Goal: Information Seeking & Learning: Learn about a topic

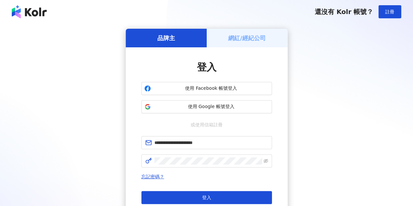
type input "**********"
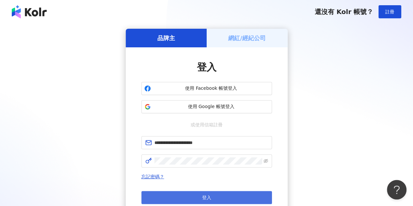
click at [200, 197] on button "登入" at bounding box center [206, 197] width 131 height 13
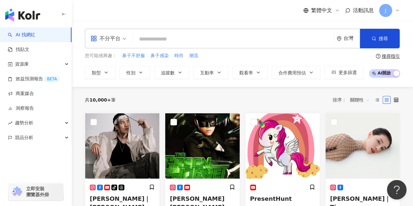
click at [116, 40] on div "不分平台" at bounding box center [105, 38] width 30 height 10
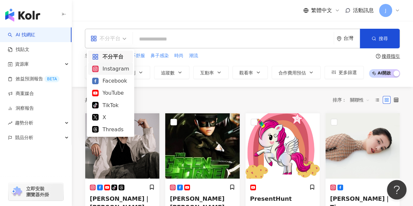
click at [117, 69] on div "Instagram" at bounding box center [110, 69] width 37 height 8
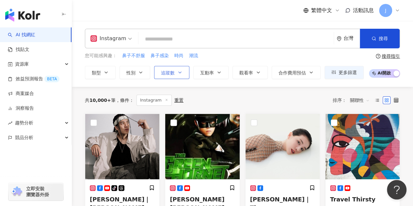
click at [170, 70] on span "追蹤數" at bounding box center [168, 72] width 14 height 5
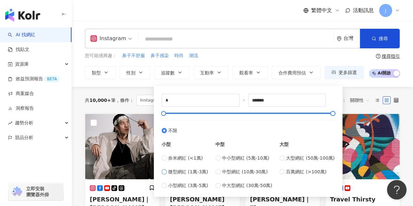
click at [198, 171] on span "微型網紅 (1萬-3萬)" at bounding box center [188, 171] width 40 height 7
type input "*****"
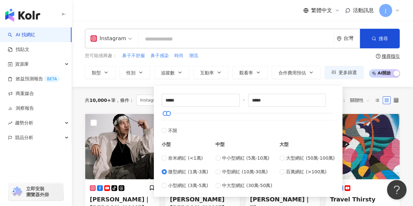
click at [147, 37] on input "search" at bounding box center [236, 39] width 190 height 12
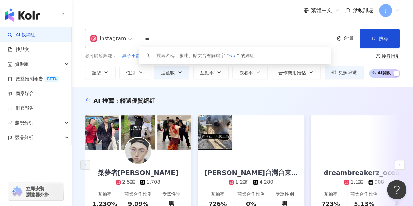
type input "*"
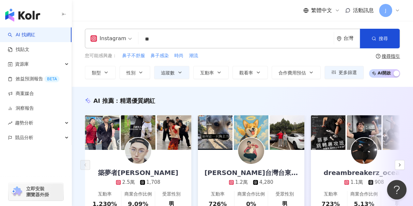
type input "**"
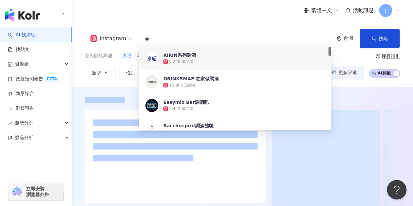
click at [184, 23] on div "Instagram ** 台灣 搜尋 d2371b77-91fe-42e8-a981-162e0c475bb4 b9431cbb-bbf9-4803-9ec8…" at bounding box center [242, 54] width 341 height 66
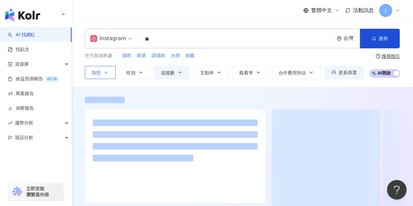
click at [102, 69] on button "類型" at bounding box center [100, 72] width 31 height 13
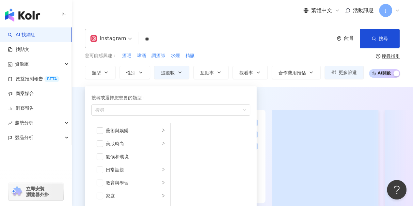
click at [192, 21] on div "Instagram ** 台灣 搜尋 d2371b77-91fe-42e8-a981-162e0c475bb4 b9431cbb-bbf9-4803-9ec8…" at bounding box center [242, 54] width 341 height 66
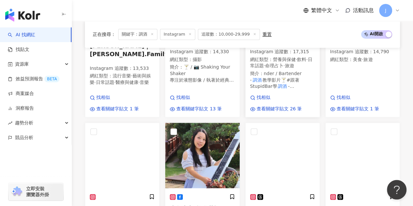
scroll to position [481, 0]
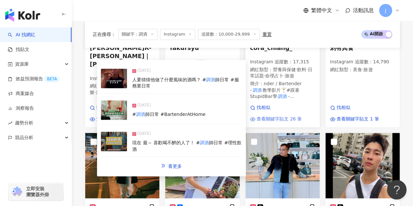
click at [292, 119] on span "查看關鍵字貼文 26 筆" at bounding box center [279, 119] width 45 height 7
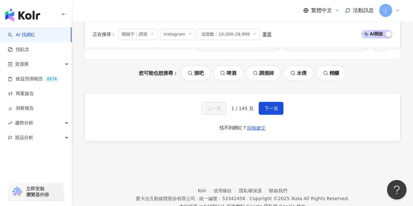
scroll to position [840, 0]
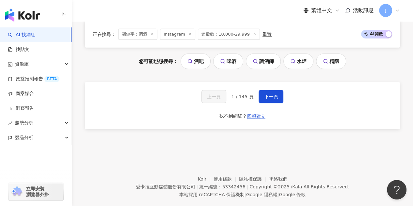
click at [201, 68] on link "酒吧" at bounding box center [196, 62] width 30 height 16
click at [268, 97] on span "下一頁" at bounding box center [271, 96] width 14 height 5
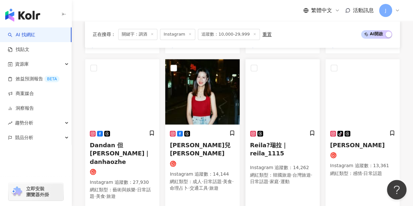
scroll to position [613, 0]
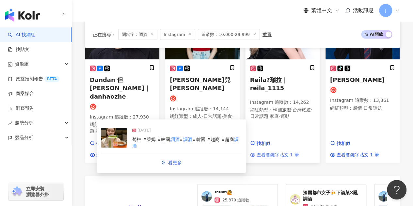
click at [278, 152] on span "查看關鍵字貼文 1 筆" at bounding box center [278, 155] width 42 height 7
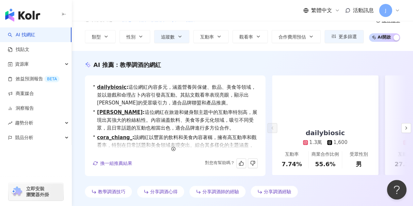
scroll to position [33, 0]
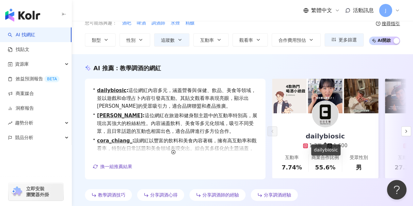
click at [330, 132] on div "dailybiosic" at bounding box center [325, 136] width 52 height 9
click at [406, 132] on icon "button" at bounding box center [406, 131] width 5 height 5
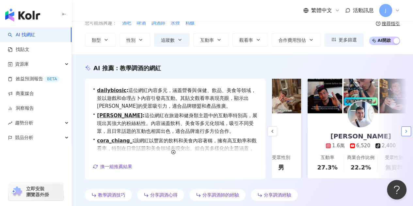
scroll to position [0, 113]
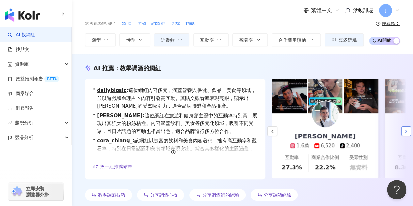
click at [408, 130] on icon "button" at bounding box center [406, 131] width 5 height 5
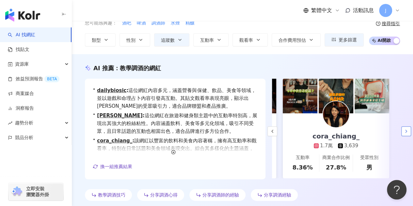
scroll to position [0, 217]
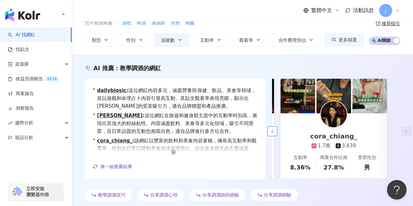
click at [274, 131] on icon "button" at bounding box center [272, 131] width 5 height 5
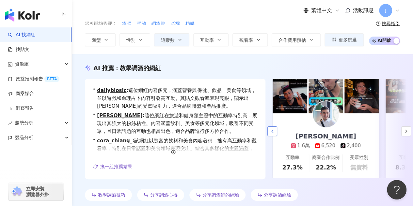
scroll to position [0, 105]
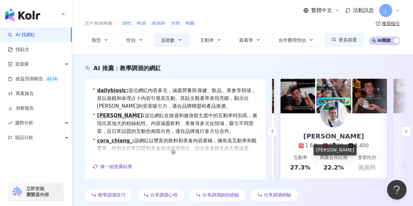
click at [306, 142] on div "1.6萬" at bounding box center [308, 145] width 19 height 7
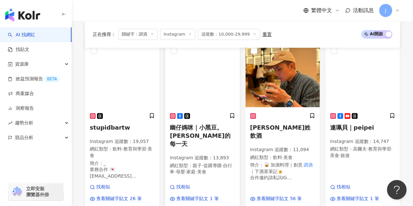
scroll to position [261, 0]
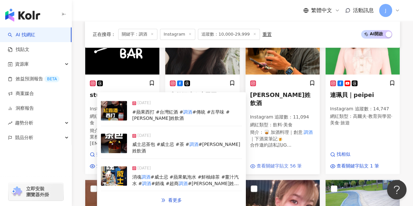
click at [291, 166] on span "查看關鍵字貼文 56 筆" at bounding box center [279, 166] width 45 height 7
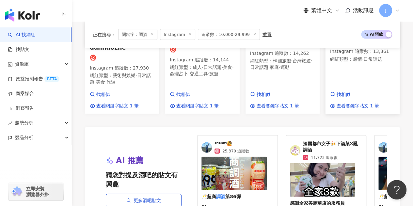
scroll to position [718, 0]
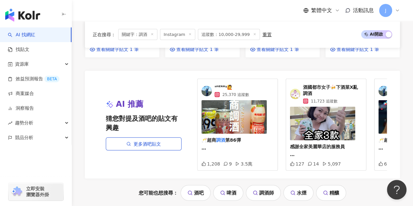
click at [342, 144] on span "感謝全家美麗華店的服務員 #" at bounding box center [317, 154] width 55 height 21
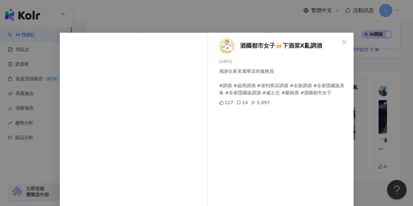
click at [378, 161] on div "酒國都市女子🍻下酒菜X亂調酒 2024/10/23 感謝全家美麗華店的服務員 #調酒 #超商調酒 #便利商店調酒 #全家調酒 #全家隱藏版美食 #全家隱藏版調…" at bounding box center [206, 103] width 413 height 206
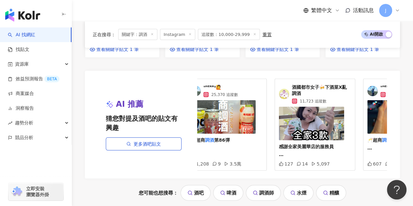
scroll to position [0, 0]
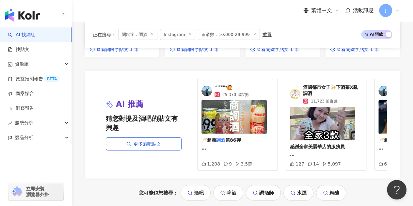
click at [237, 137] on span "第86彈 7-11草莓季還有第二集啦 哈哈哈哈哈哈哈 🈲禁止酒駕 未滿18歲禁止飲酒❌ 💌請推薦有趣好喝好玩的" at bounding box center [235, 163] width 69 height 52
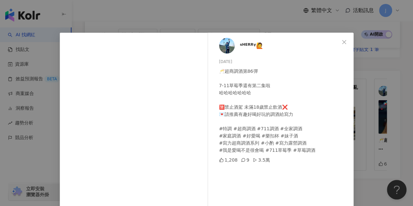
click at [366, 177] on div "ˢᴴᴱᴿᴿᵞ🙋 2025/2/24 🥂超商調酒第86彈 7-11草莓季還有第二集啦 哈哈哈哈哈哈哈 🈲禁止酒駕 未滿18歲禁止飲酒❌ 💌請推薦有趣好喝好玩的調…" at bounding box center [206, 103] width 413 height 206
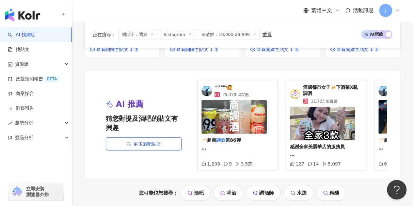
click at [223, 84] on span "ˢᴴᴱᴿᴿᵞ🙋" at bounding box center [232, 87] width 35 height 7
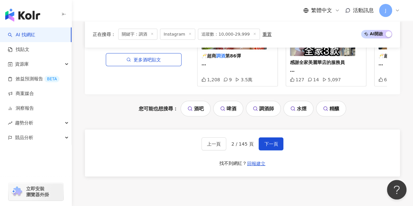
scroll to position [849, 0]
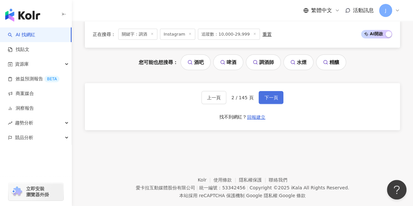
click at [268, 95] on span "下一頁" at bounding box center [271, 97] width 14 height 5
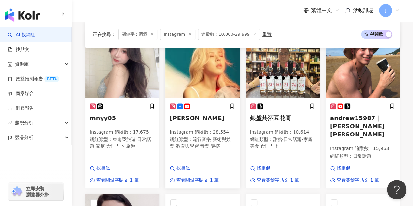
scroll to position [257, 0]
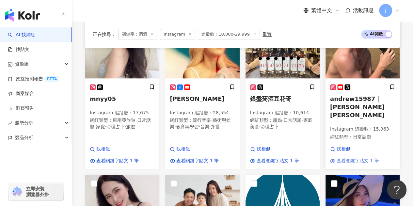
click at [334, 159] on link "查看關鍵字貼文 1 筆" at bounding box center [354, 161] width 49 height 7
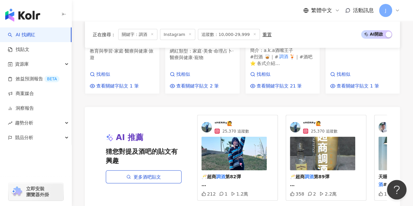
scroll to position [780, 0]
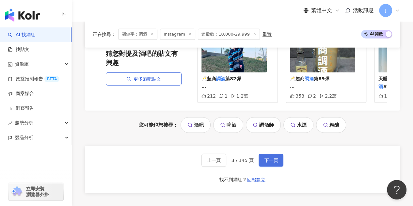
click at [263, 154] on button "下一頁" at bounding box center [271, 160] width 25 height 13
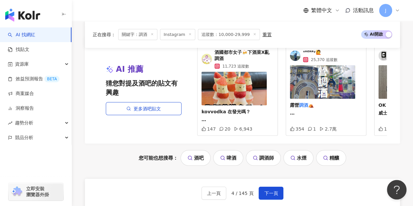
scroll to position [660, 0]
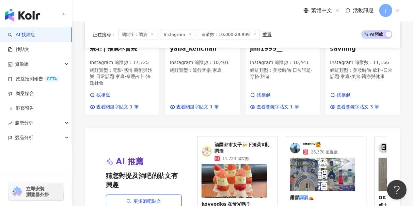
click at [250, 164] on img at bounding box center [233, 181] width 65 height 34
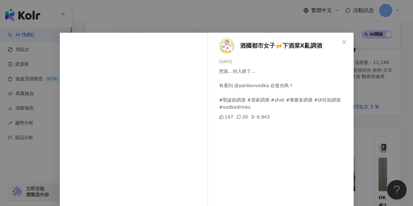
click at [261, 45] on span "酒國都市女子🍻下酒菜X亂調酒" at bounding box center [281, 45] width 82 height 9
click at [404, 69] on div "酒國都市女子🍻下酒菜X亂調酒 2024/12/19 把拔…你入鏡了… 有看到 @yankovvodka 在發光嗎？ #聖誕節調酒 #居家調酒 #shot #養…" at bounding box center [206, 103] width 413 height 206
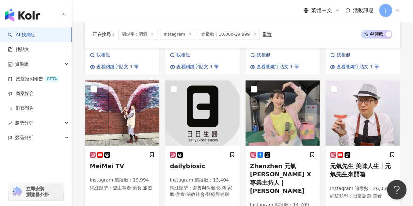
scroll to position [431, 0]
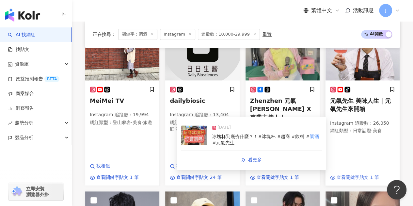
click at [366, 174] on span "查看關鍵字貼文 1 筆" at bounding box center [358, 177] width 42 height 7
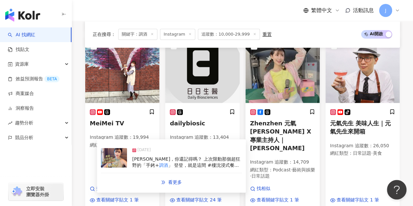
scroll to position [399, 0]
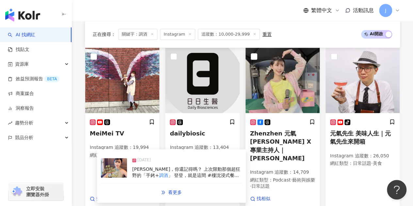
click at [295, 206] on span "查看關鍵字貼文 1 筆" at bounding box center [278, 210] width 42 height 7
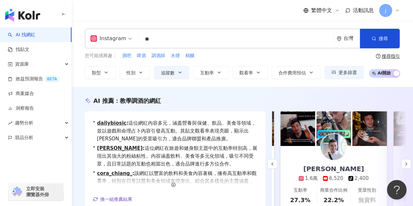
scroll to position [33, 0]
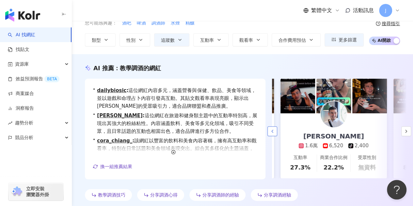
click at [272, 132] on icon "button" at bounding box center [272, 131] width 5 height 5
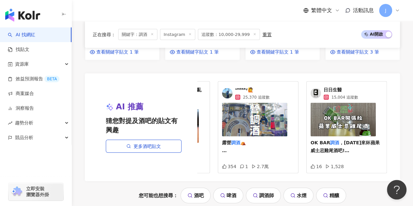
scroll to position [751, 0]
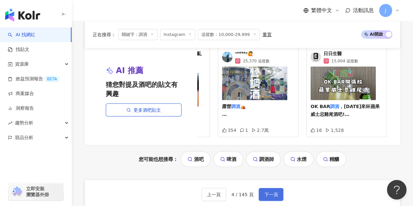
click at [278, 188] on button "下一頁" at bounding box center [271, 194] width 25 height 13
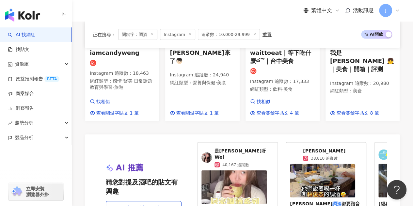
scroll to position [718, 0]
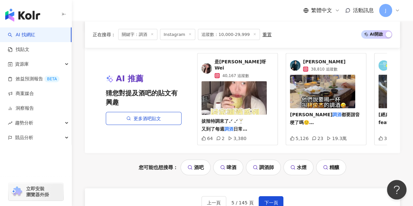
click at [248, 100] on img at bounding box center [233, 98] width 65 height 34
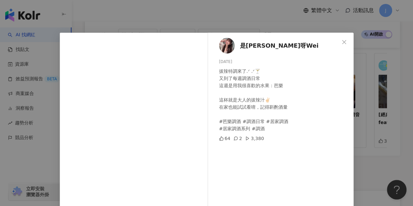
click at [351, 185] on div "是小芷葳呀Wei 2024/12/9 拔辣特調來了.ᐟ .ᐟ🍸 又到了每週調酒日常 這週是用我很喜歡的水果：芭樂 這杯就是大人的拔辣汁✌🏻 在家也能試試看唷，…" at bounding box center [206, 103] width 413 height 206
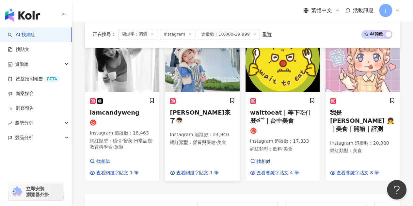
scroll to position [620, 0]
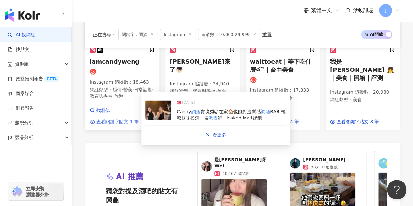
click at [136, 119] on span "查看關鍵字貼文 1 筆" at bounding box center [117, 122] width 42 height 7
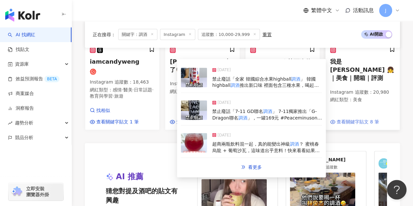
click at [357, 119] on span "查看關鍵字貼文 8 筆" at bounding box center [358, 122] width 42 height 7
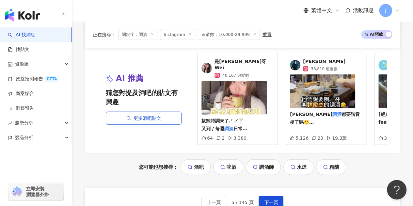
scroll to position [751, 0]
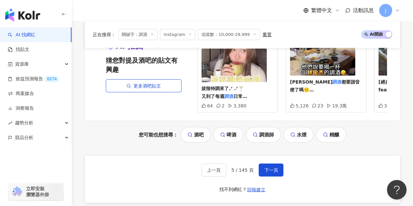
click at [267, 157] on div "上一頁 5 / 145 頁 下一頁 找不到網紅？ 回報建立" at bounding box center [242, 179] width 315 height 47
click at [273, 168] on span "下一頁" at bounding box center [271, 170] width 14 height 5
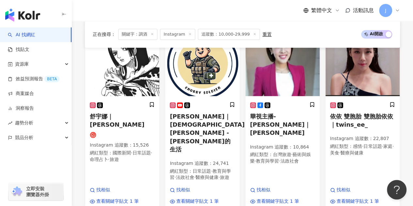
scroll to position [438, 0]
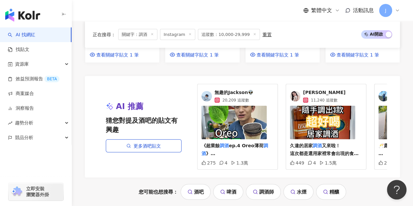
scroll to position [840, 0]
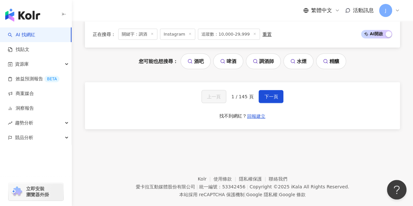
click at [269, 105] on div "上一頁 1 / 145 頁 下一頁 找不到網紅？ 回報建立" at bounding box center [242, 105] width 315 height 47
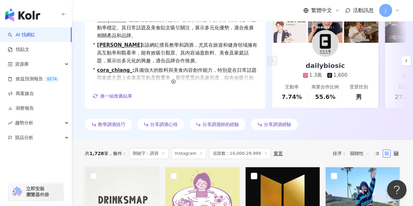
scroll to position [0, 0]
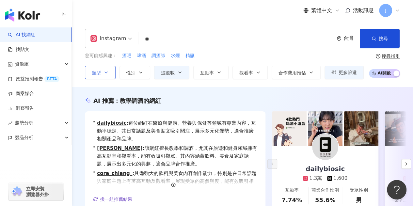
click at [103, 69] on button "類型" at bounding box center [100, 72] width 31 height 13
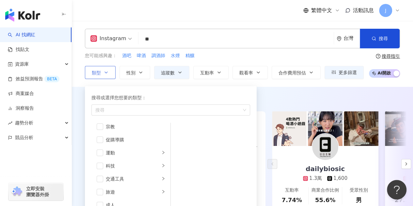
scroll to position [98, 0]
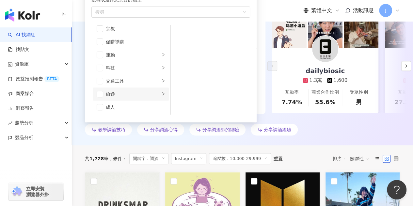
click at [145, 92] on div "旅遊" at bounding box center [133, 93] width 54 height 7
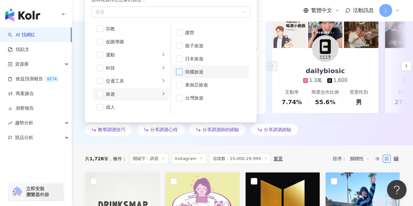
click at [181, 72] on span "button" at bounding box center [179, 72] width 7 height 7
click at [314, 125] on div "教學調酒技巧 分享調酒心得 分享調酒師的經驗 分享調酒經驗" at bounding box center [242, 131] width 315 height 14
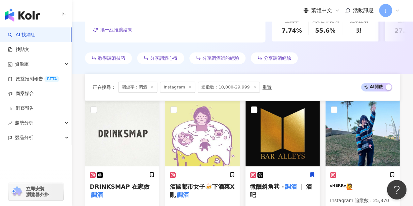
scroll to position [229, 0]
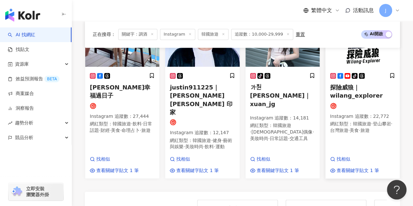
scroll to position [588, 0]
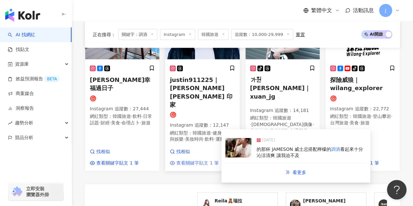
click at [206, 160] on span "查看關鍵字貼文 1 筆" at bounding box center [197, 163] width 42 height 7
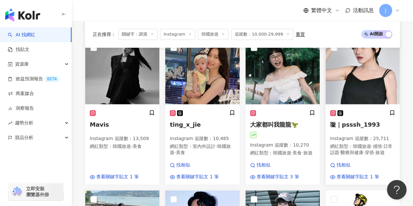
scroll to position [392, 0]
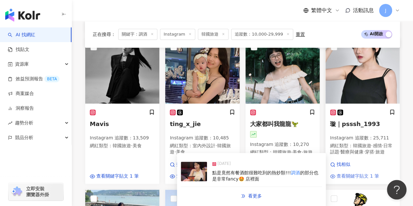
click at [349, 180] on span "查看關鍵字貼文 1 筆" at bounding box center [358, 176] width 42 height 7
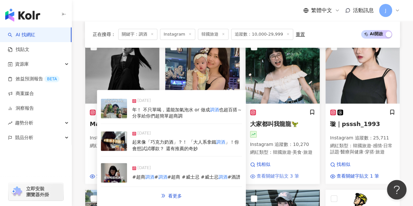
click at [265, 180] on span "查看關鍵字貼文 3 筆" at bounding box center [278, 176] width 42 height 7
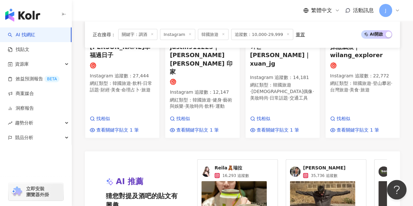
scroll to position [784, 0]
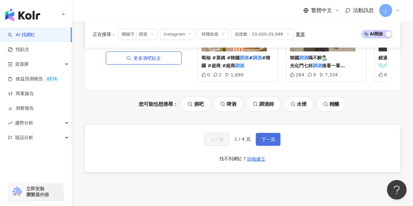
click at [268, 133] on button "下一頁" at bounding box center [268, 139] width 25 height 13
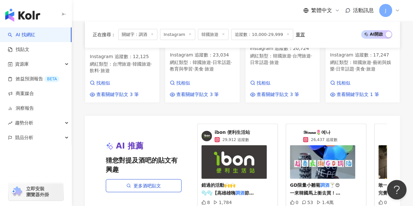
scroll to position [702, 0]
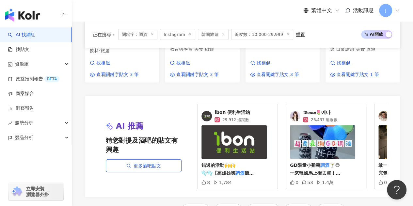
click at [316, 109] on span "𝒴𝑒𝓃𝓃𝒶🌷예나" at bounding box center [320, 112] width 35 height 7
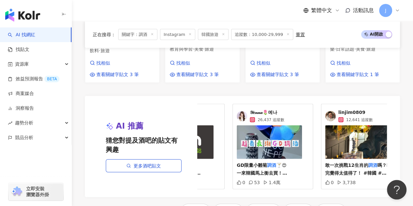
scroll to position [0, 68]
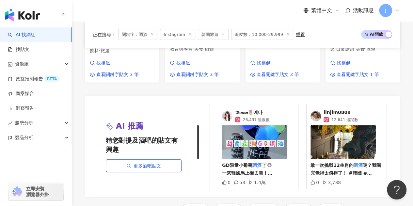
click at [336, 109] on span "linjim0809" at bounding box center [341, 112] width 35 height 7
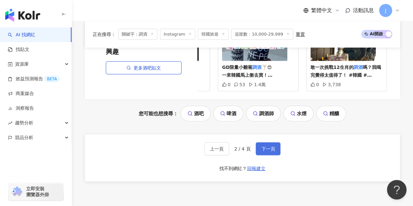
click at [262, 146] on span "下一頁" at bounding box center [268, 148] width 14 height 5
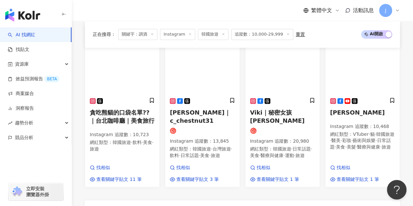
scroll to position [566, 0]
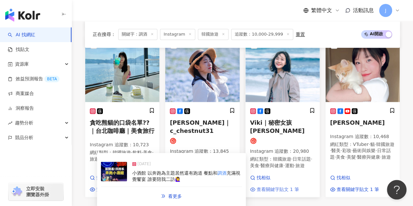
click at [293, 186] on span "查看關鍵字貼文 1 筆" at bounding box center [278, 189] width 42 height 7
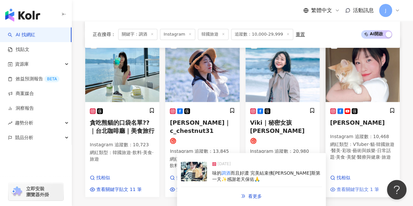
click at [354, 186] on span "查看關鍵字貼文 1 筆" at bounding box center [358, 189] width 42 height 7
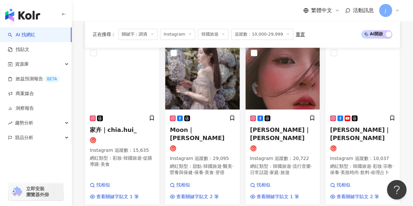
scroll to position [403, 0]
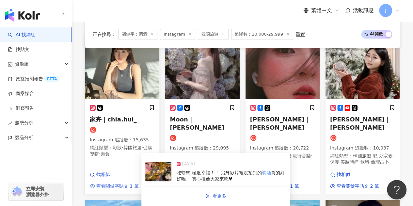
click at [135, 183] on span "查看關鍵字貼文 1 筆" at bounding box center [117, 186] width 42 height 7
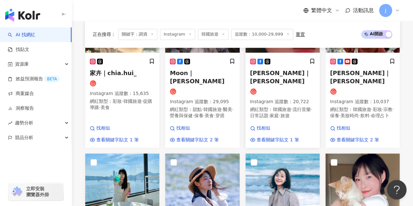
scroll to position [468, 0]
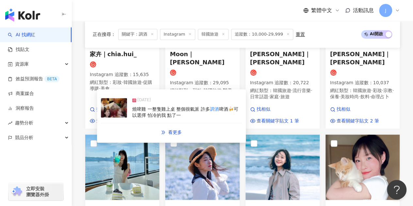
click at [217, 111] on mark "調酒" at bounding box center [214, 108] width 9 height 5
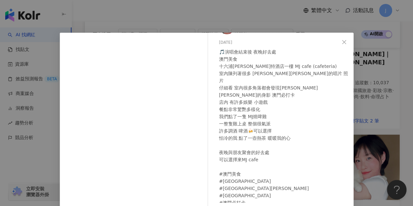
scroll to position [0, 0]
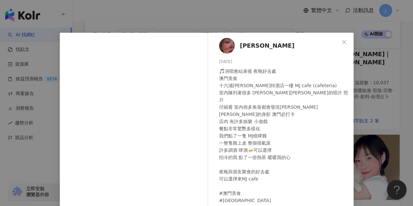
click at [383, 129] on div "吳苡菲 2025/2/5 🎵演唱會結束後 夜晚好去處 澳門美食 十六浦索菲特酒店一樓 MJ cafe (cafeteria) 室內陳列著很多 麥可傑克森的唱片…" at bounding box center [206, 103] width 413 height 206
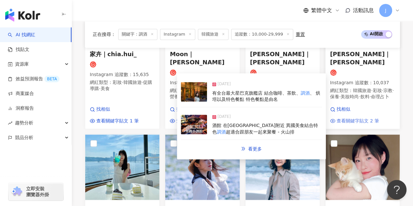
click at [373, 118] on span "查看關鍵字貼文 2 筆" at bounding box center [358, 121] width 42 height 7
click at [282, 100] on div "有全台最大星巴克旗艦店 結合咖啡、茶飲、 調酒 、 烘培以及特色餐點 特色餐點是由名" at bounding box center [267, 96] width 110 height 13
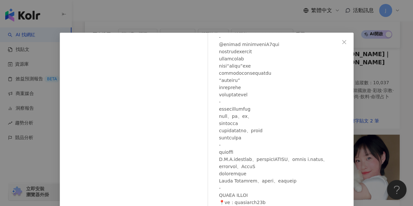
scroll to position [79, 0]
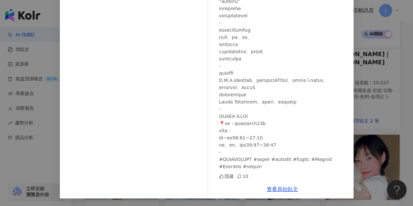
click at [398, 117] on div "張沛熏 2025/7/24 隱藏 10 查看原始貼文" at bounding box center [206, 103] width 413 height 206
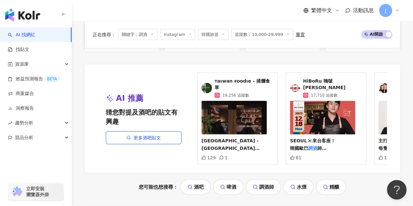
scroll to position [762, 0]
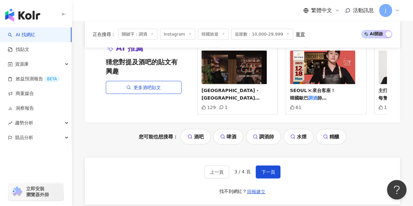
click at [276, 162] on div "上一頁 3 / 4 頁 下一頁 找不到網紅？ 回報建立" at bounding box center [242, 181] width 315 height 47
click at [274, 169] on button "下一頁" at bounding box center [268, 172] width 25 height 13
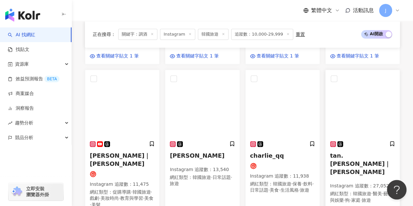
scroll to position [432, 0]
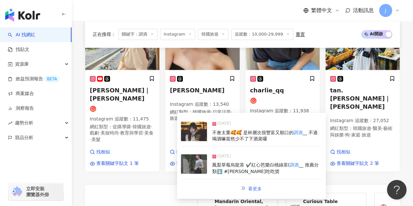
click at [254, 184] on link "看更多" at bounding box center [251, 188] width 35 height 13
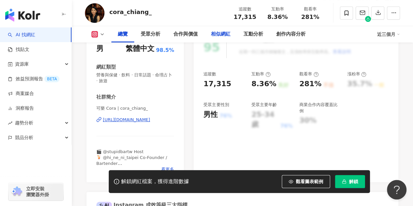
scroll to position [98, 0]
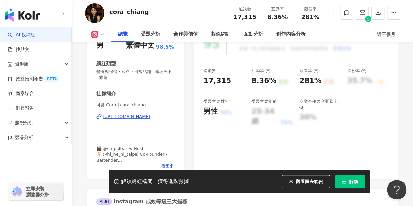
click at [150, 116] on div "https://www.instagram.com/cora_chiang_/" at bounding box center [126, 117] width 47 height 6
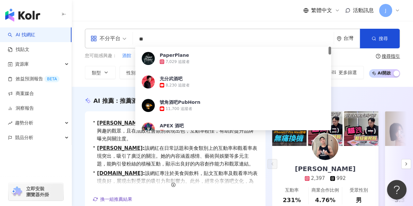
drag, startPoint x: 177, startPoint y: 40, endPoint x: 134, endPoint y: 38, distance: 43.2
click at [134, 38] on div "不分平台 ** 台灣 搜尋 284a078d-b78a-4ea0-a234-44dce9b3fbbe PaperPlane 7,029 追蹤者 充分武酒吧 8…" at bounding box center [242, 39] width 315 height 20
type input "*"
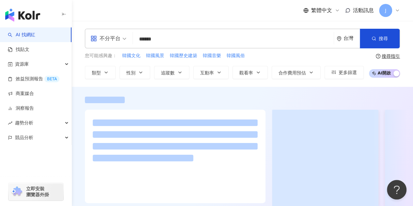
type input "******"
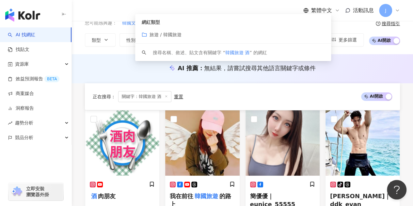
scroll to position [33, 0]
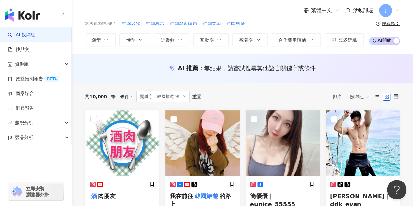
click at [232, 82] on div "AI 推薦 ： 無結果，請嘗試搜尋其他語言關鍵字或條件" at bounding box center [242, 68] width 341 height 29
click at [179, 39] on icon "button" at bounding box center [179, 39] width 5 height 5
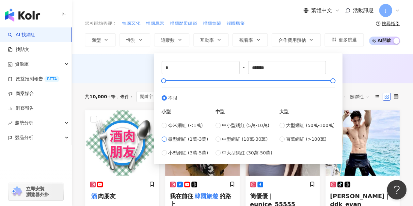
click at [168, 138] on label "微型網紅 (1萬-3萬)" at bounding box center [185, 139] width 46 height 7
type input "*****"
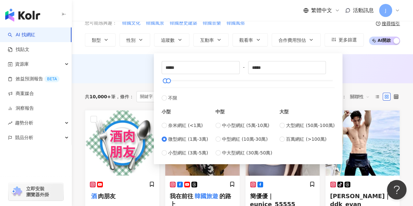
click at [358, 81] on div "AI 推薦 ： 無結果，請嘗試搜尋其他語言關鍵字或條件" at bounding box center [242, 68] width 341 height 29
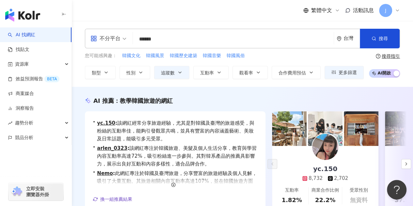
scroll to position [65, 0]
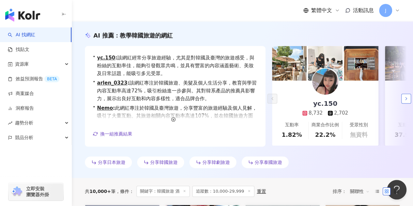
click at [408, 99] on icon "button" at bounding box center [406, 98] width 5 height 5
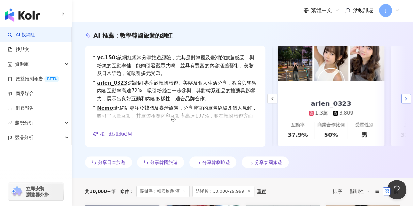
scroll to position [0, 113]
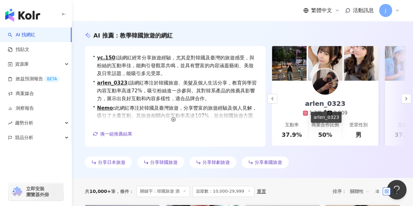
click at [332, 104] on div "arlen_0323" at bounding box center [325, 103] width 54 height 9
click at [409, 96] on icon "button" at bounding box center [406, 98] width 5 height 5
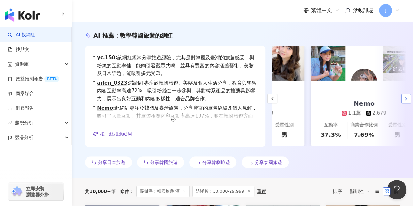
scroll to position [0, 217]
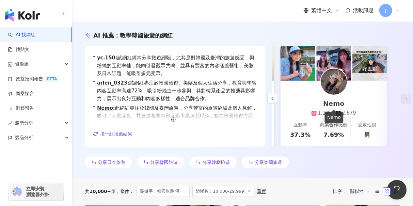
click at [337, 103] on div "Nemo" at bounding box center [334, 103] width 34 height 9
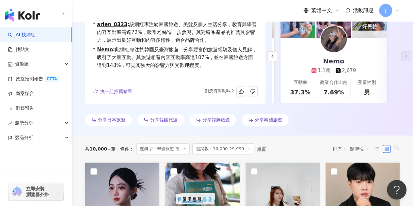
scroll to position [131, 0]
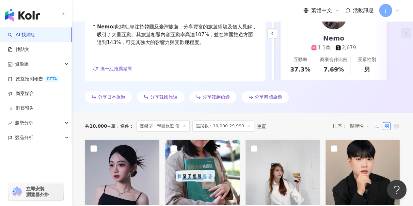
click at [172, 99] on span "分享韓國旅遊" at bounding box center [163, 96] width 27 height 5
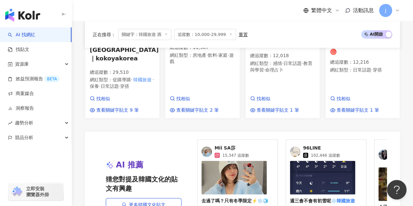
scroll to position [718, 0]
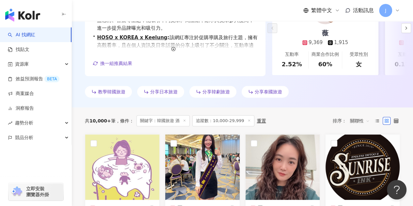
scroll to position [99, 0]
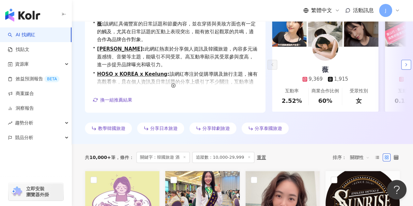
click at [406, 65] on icon "button" at bounding box center [406, 64] width 5 height 5
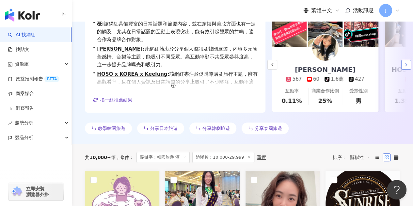
click at [406, 65] on polyline "button" at bounding box center [406, 64] width 1 height 3
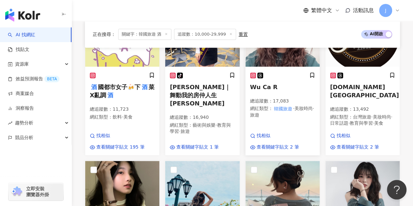
scroll to position [263, 0]
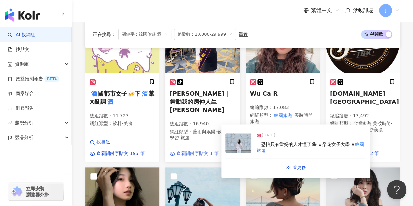
click at [206, 151] on span "查看關鍵字貼文 1 筆" at bounding box center [197, 154] width 42 height 7
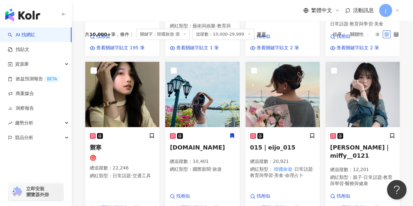
scroll to position [0, 0]
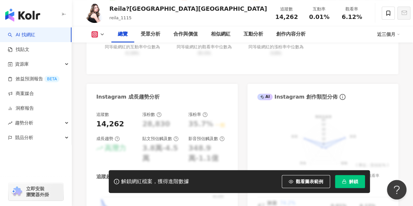
scroll to position [163, 0]
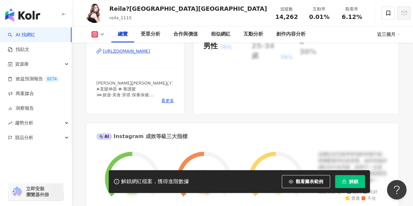
click at [150, 53] on div "https://www.instagram.com/imcc_1115/" at bounding box center [126, 51] width 47 height 6
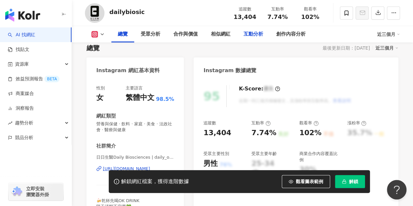
scroll to position [98, 0]
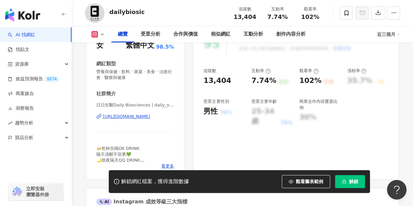
click at [150, 115] on div "[URL][DOMAIN_NAME]" at bounding box center [126, 117] width 47 height 6
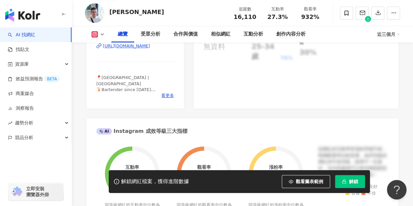
scroll to position [163, 0]
click at [169, 94] on span "看更多" at bounding box center [167, 95] width 13 height 6
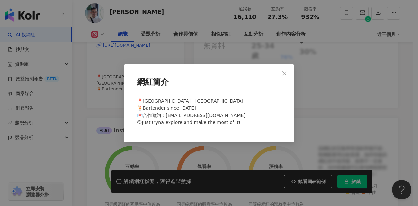
click at [312, 106] on div "網紅簡介 📍Boston | Taipei 🍹Bartender since 2020 💌合作邀約：Raymond.taiwan88@gmail.com 😉J…" at bounding box center [209, 103] width 418 height 206
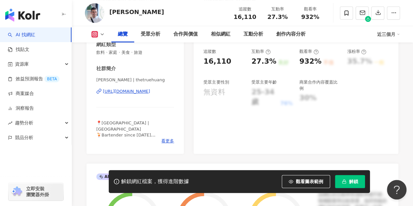
scroll to position [131, 0]
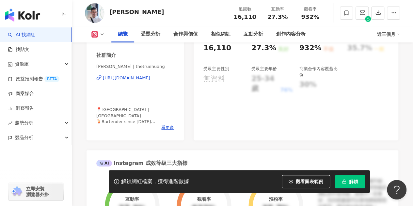
click at [150, 79] on div "https://www.instagram.com/thetruehuang/" at bounding box center [126, 78] width 47 height 6
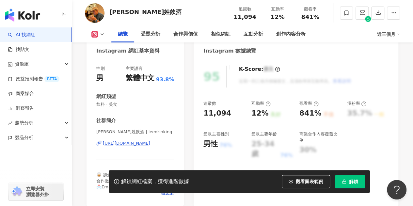
scroll to position [66, 0]
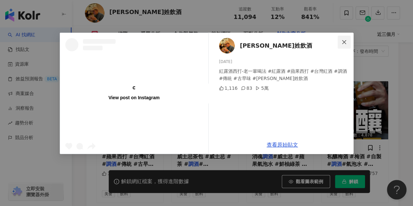
click at [349, 43] on span "Close" at bounding box center [344, 42] width 13 height 5
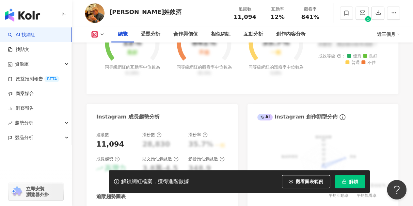
scroll to position [130, 0]
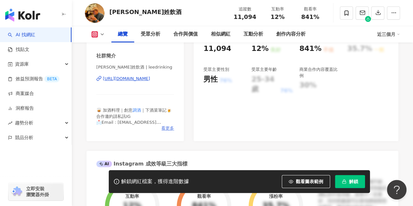
click at [166, 127] on span "看更多" at bounding box center [167, 128] width 13 height 6
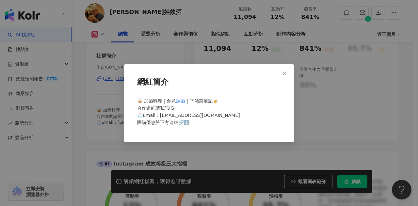
click at [114, 96] on div "網紅簡介 🥃 加酒料理｜創意 調酒 ｜下酒菜筆記🍺 合作邀約請私訊IG 📩Email：[EMAIL_ADDRESS][DOMAIN_NAME] 團購優惠於下方…" at bounding box center [209, 103] width 418 height 206
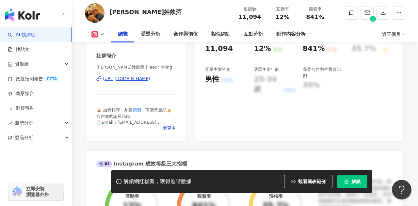
click at [121, 77] on div "[URL][DOMAIN_NAME]" at bounding box center [126, 79] width 47 height 6
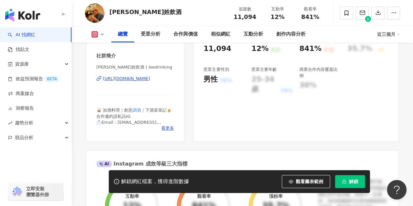
click at [145, 76] on div "[URL][DOMAIN_NAME]" at bounding box center [126, 79] width 47 height 6
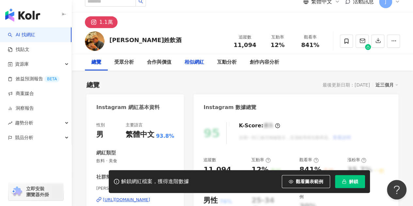
scroll to position [33, 0]
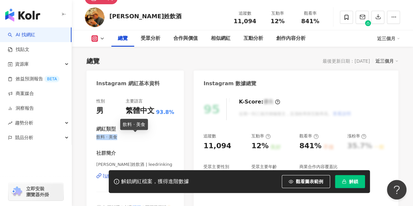
drag, startPoint x: 119, startPoint y: 139, endPoint x: 97, endPoint y: 139, distance: 21.9
click at [97, 139] on span "飲料 · 美食" at bounding box center [135, 137] width 78 height 6
copy span "飲料 · 美食"
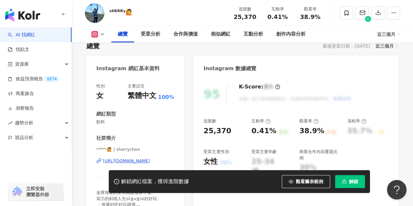
scroll to position [65, 0]
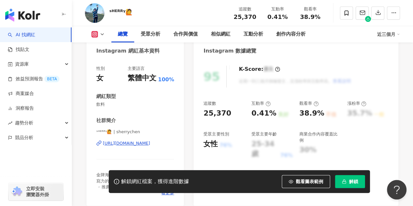
click at [144, 143] on div "[URL][DOMAIN_NAME]" at bounding box center [126, 143] width 47 height 6
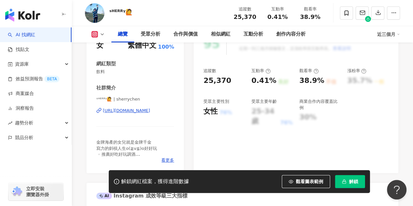
scroll to position [98, 0]
click at [168, 159] on span "看更多" at bounding box center [167, 160] width 13 height 6
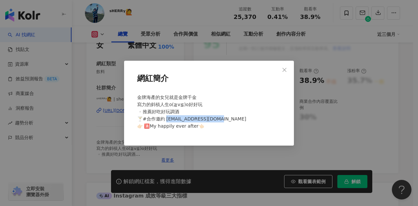
drag, startPoint x: 166, startPoint y: 118, endPoint x: 216, endPoint y: 118, distance: 50.0
click at [216, 118] on div "金牌海產的女兒就是金牌千金 寫力的斜槓人生o(≧v≦)o好好玩 ▫️推薦好吃好玩調酒 🍸#合作邀約 [EMAIL_ADDRESS][DOMAIN_NAME] …" at bounding box center [209, 114] width 149 height 47
copy span "[EMAIL_ADDRESS][DOMAIN_NAME]"
click at [283, 69] on icon "close" at bounding box center [284, 70] width 4 height 4
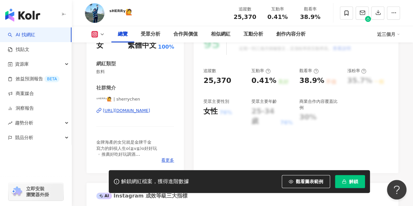
click at [148, 109] on div "[URL][DOMAIN_NAME]" at bounding box center [126, 111] width 47 height 6
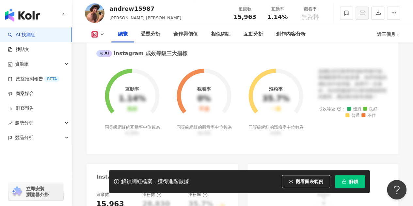
scroll to position [163, 0]
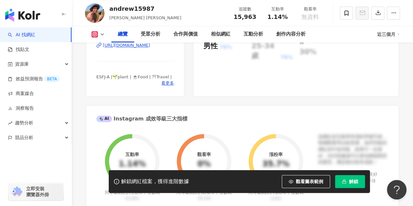
click at [150, 47] on div "[URL][DOMAIN_NAME]" at bounding box center [126, 45] width 47 height 6
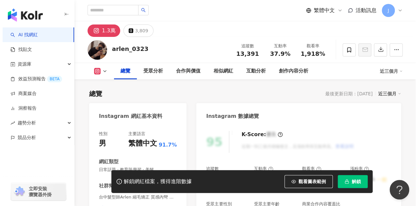
scroll to position [163, 0]
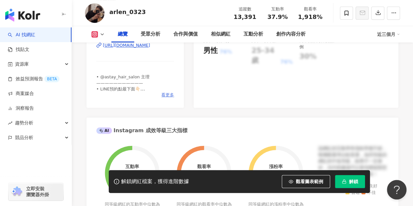
click at [169, 94] on span "看更多" at bounding box center [167, 95] width 13 height 6
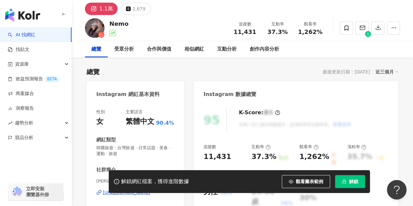
scroll to position [131, 0]
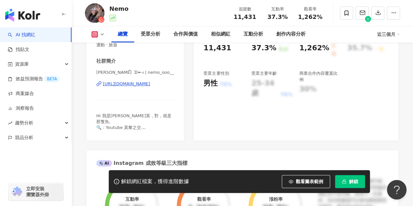
click at [150, 85] on div "https://www.instagram.com/nemo_ooo__/" at bounding box center [126, 84] width 47 height 6
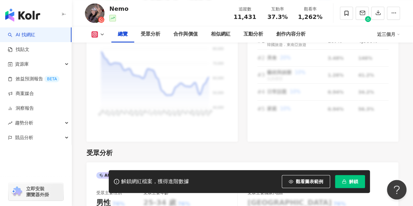
scroll to position [523, 0]
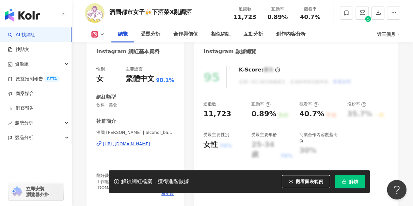
scroll to position [65, 0]
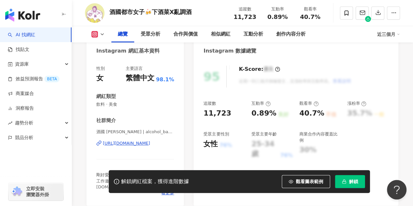
click at [138, 142] on div "https://www.instagram.com/alcohol_baby520/" at bounding box center [126, 143] width 47 height 6
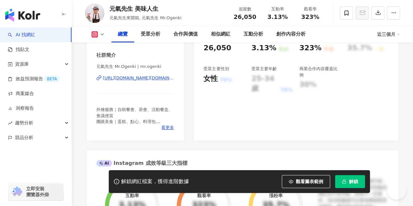
scroll to position [131, 0]
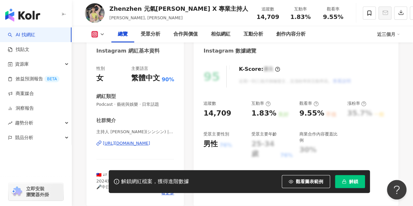
click at [150, 145] on div "https://www.instagram.com/zhen_zhen1105/" at bounding box center [126, 143] width 47 height 6
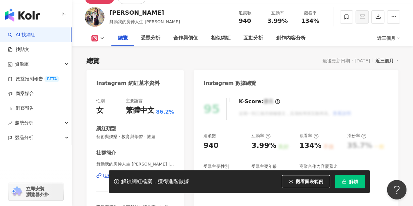
scroll to position [65, 0]
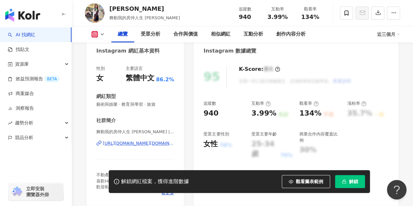
click at [151, 143] on div "[URL][DOMAIN_NAME][DOMAIN_NAME]" at bounding box center [138, 143] width 71 height 6
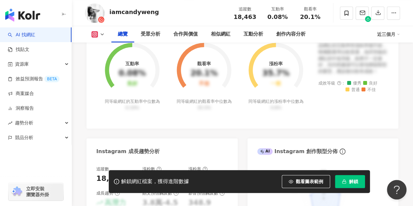
scroll to position [216, 0]
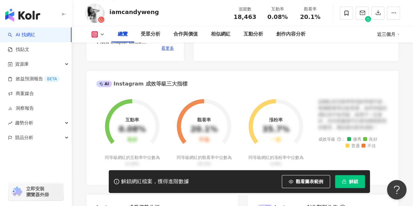
click at [222, 38] on div "相似網紅" at bounding box center [221, 34] width 20 height 8
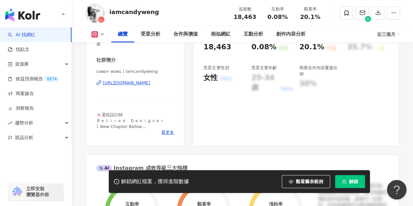
scroll to position [24, 0]
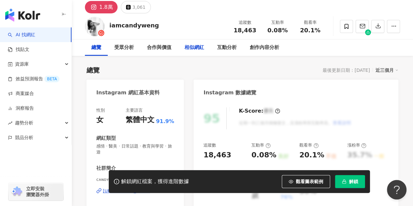
click at [199, 49] on div "相似網紅" at bounding box center [195, 48] width 20 height 8
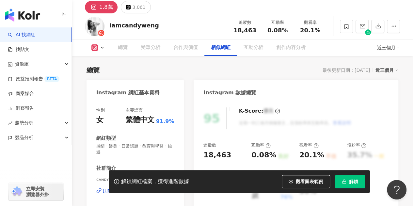
scroll to position [1069, 0]
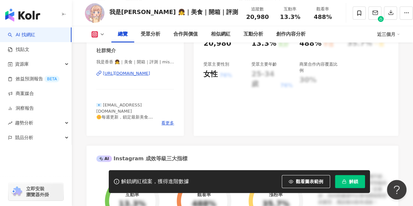
scroll to position [137, 0]
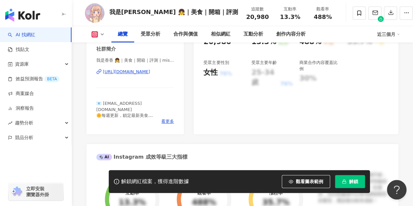
click at [150, 74] on div "https://www.instagram.com/miss_shiang_life/" at bounding box center [126, 72] width 47 height 6
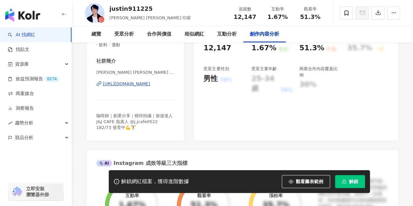
scroll to position [2071, 0]
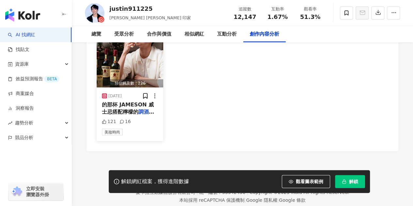
click at [143, 109] on span "看起來十分沁涼清爽 讓我迫不及" at bounding box center [129, 119] width 54 height 21
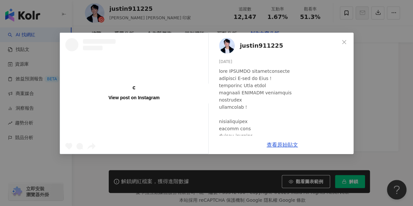
scroll to position [0, 0]
click at [277, 142] on link "查看原始貼文" at bounding box center [282, 145] width 31 height 6
click at [391, 88] on div "justin911225 2024/12/10 121 16 查看原始貼文" at bounding box center [206, 103] width 413 height 206
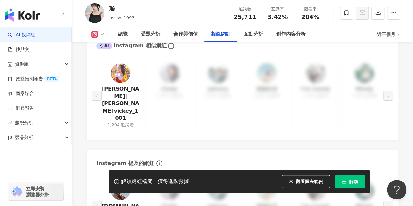
scroll to position [1052, 0]
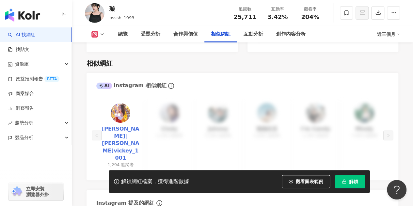
click at [130, 131] on link "[PERSON_NAME]|[PERSON_NAME]vickey_1001" at bounding box center [121, 143] width 38 height 37
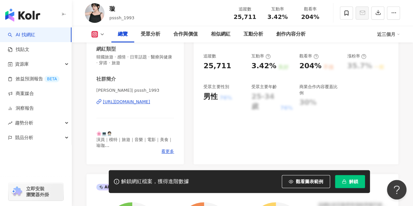
scroll to position [72, 0]
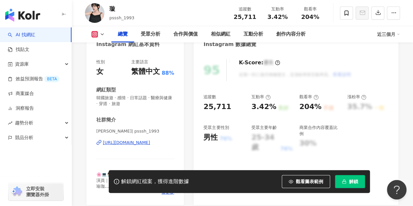
click at [142, 140] on div "https://www.instagram.com/psssh_1993/" at bounding box center [126, 143] width 47 height 6
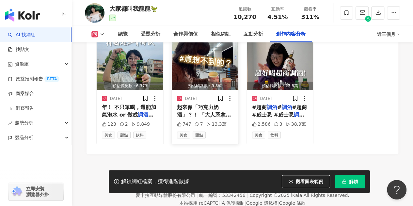
scroll to position [2079, 0]
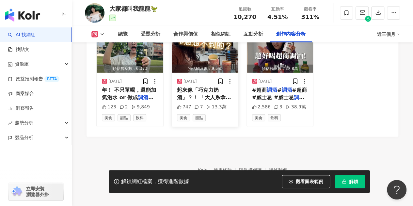
click at [207, 91] on span "起來像「巧克力奶酒」？！ 「大人系拿鐵" at bounding box center [204, 93] width 54 height 13
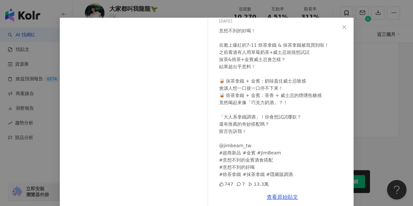
scroll to position [23, 0]
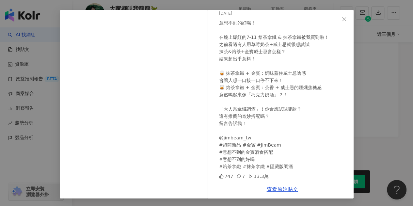
click at [368, 138] on div "大家都叫我龍龍🦖 2025/3/30 意想不到的好喝！ 在脆上爆紅的7-11 焙茶拿鐵 & 抹茶拿鐵被我買到啦！ 之前看過有人用草莓奶茶+威士忌就很想試試 抹…" at bounding box center [206, 103] width 413 height 206
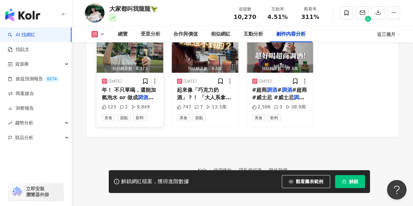
click at [144, 89] on span "年！ 不只單喝，還能加氣泡水 or 做成" at bounding box center [129, 93] width 54 height 13
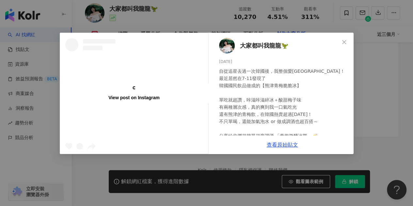
click at [371, 112] on div "View post on Instagram 大家都叫我龍龍🦖 2025/7/30 123 2 9,849 查看原始貼文" at bounding box center [206, 103] width 413 height 206
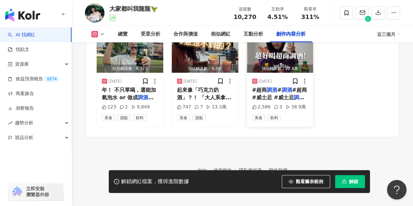
click at [285, 93] on span "#超商 #威士忌 #威士忌" at bounding box center [279, 93] width 55 height 13
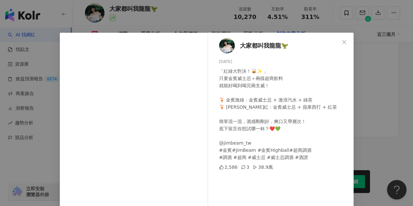
click at [369, 106] on div "大家都叫我龍龍🦖 2025/3/21 「紅綠大對決！🥃✨ 」 只要金賓威士忌＋兩樣超商飲料 就能好喝到喝完兩支威！ 🍹 金賓激綠：金賓威士忌 + 激浪汽水 +…" at bounding box center [206, 103] width 413 height 206
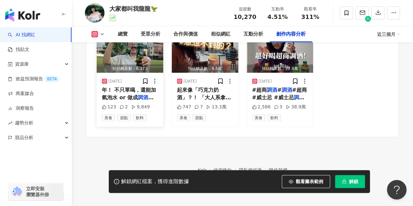
click at [115, 87] on span "年！ 不只單喝，還能加氣泡水 or 做成" at bounding box center [129, 93] width 54 height 13
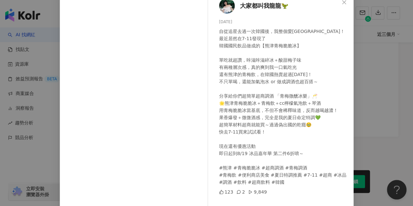
scroll to position [87, 0]
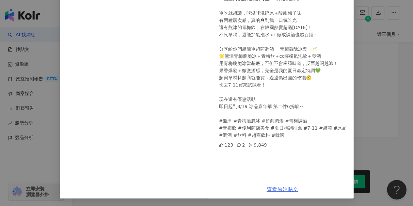
click at [274, 189] on link "查看原始貼文" at bounding box center [282, 189] width 31 height 6
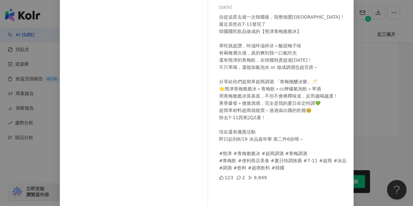
scroll to position [0, 0]
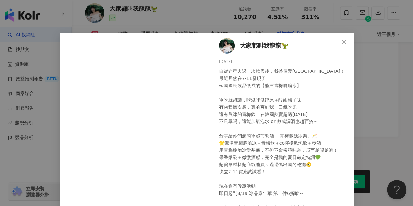
click at [338, 40] on span "Close" at bounding box center [344, 42] width 13 height 5
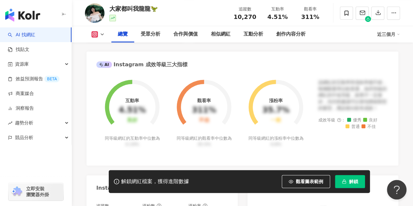
scroll to position [152, 0]
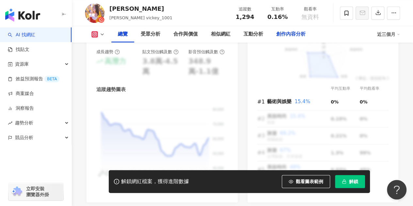
scroll to position [523, 0]
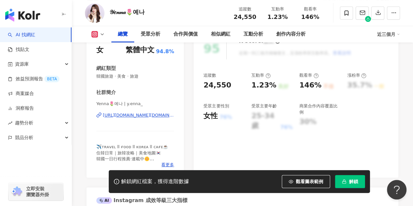
scroll to position [98, 0]
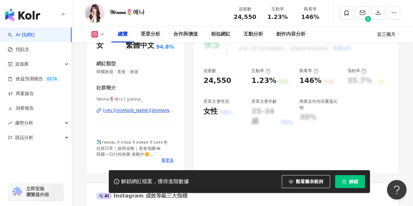
click at [161, 111] on div "https://www.instagram.com/y.enna_/" at bounding box center [138, 111] width 71 height 6
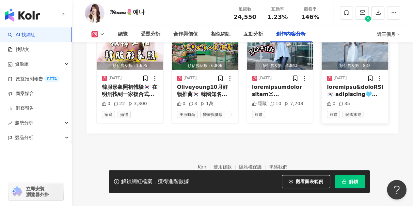
scroll to position [2081, 0]
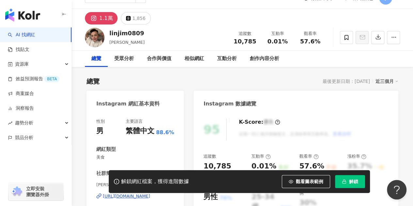
scroll to position [131, 0]
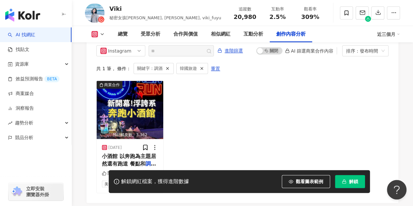
scroll to position [2059, 0]
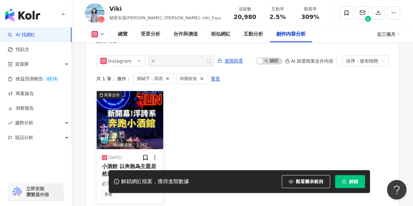
click at [142, 163] on span "小酒館 以奔跑為主題居然還有跑道 餐點和" at bounding box center [129, 169] width 54 height 13
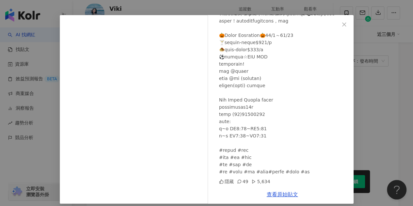
scroll to position [23, 0]
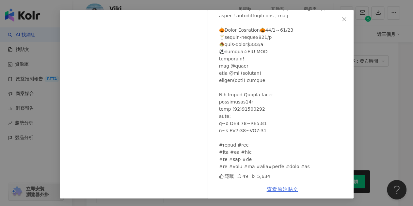
click at [276, 189] on link "查看原始貼文" at bounding box center [282, 189] width 31 height 6
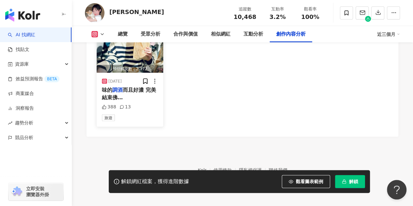
scroll to position [2012, 0]
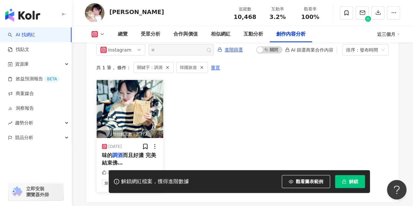
click at [130, 156] on span "而且好濃 完美結束佛羅倫斯第一天✨感謝老天保佑🙏" at bounding box center [129, 170] width 54 height 36
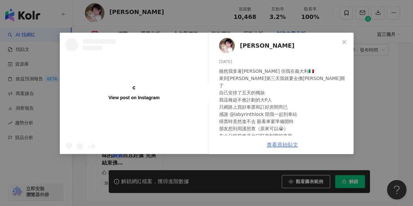
click at [280, 144] on link "查看原始貼文" at bounding box center [282, 145] width 31 height 6
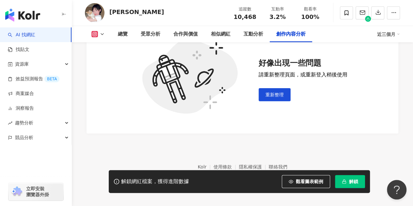
scroll to position [1883, 0]
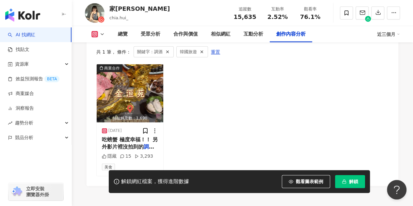
scroll to position [2092, 0]
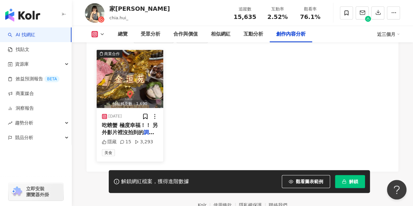
click at [124, 122] on span "吃螃蟹 極度幸福！！ 另外影片裡沒拍到的" at bounding box center [130, 128] width 56 height 13
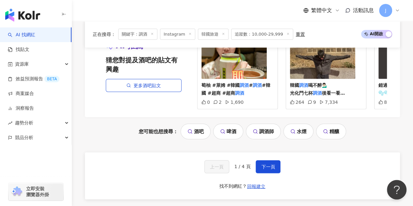
scroll to position [807, 0]
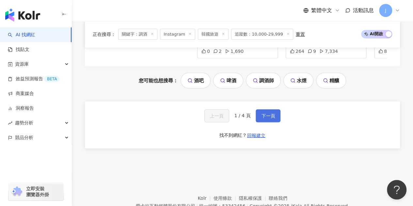
click at [261, 115] on span "下一頁" at bounding box center [268, 115] width 14 height 5
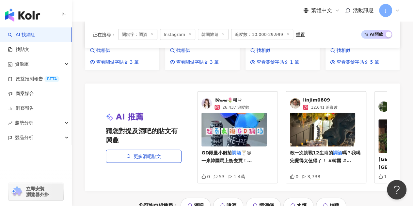
scroll to position [817, 0]
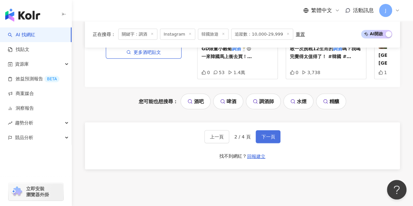
click at [266, 130] on button "下一頁" at bounding box center [268, 136] width 25 height 13
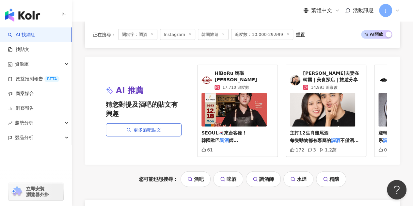
scroll to position [818, 0]
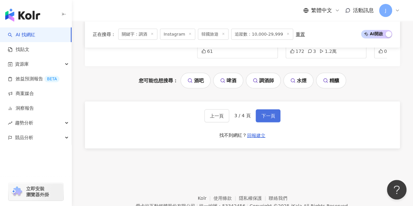
click at [263, 118] on button "下一頁" at bounding box center [268, 115] width 25 height 13
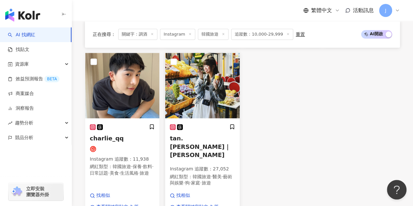
scroll to position [456, 0]
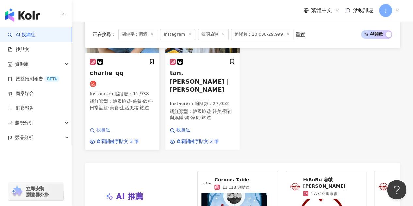
click at [105, 127] on span "找相似" at bounding box center [103, 130] width 14 height 7
click at [29, 53] on link "找貼文" at bounding box center [19, 49] width 22 height 7
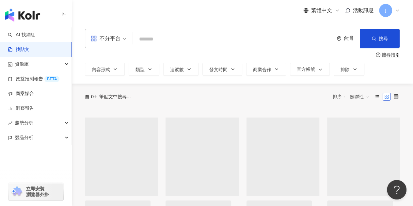
click at [117, 44] on span at bounding box center [108, 38] width 36 height 19
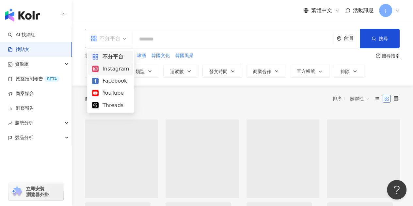
click at [112, 70] on div "Instagram" at bounding box center [110, 69] width 37 height 8
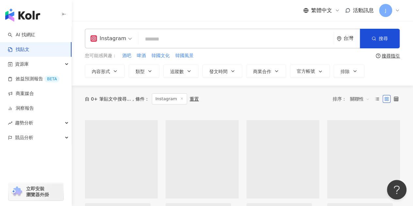
click at [169, 42] on input "search" at bounding box center [236, 39] width 190 height 14
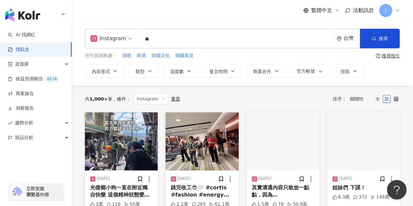
type input "*"
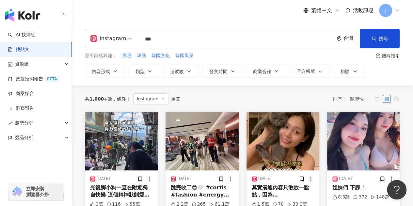
type input "*"
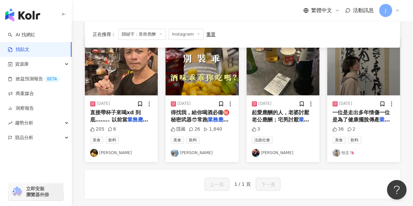
scroll to position [65, 0]
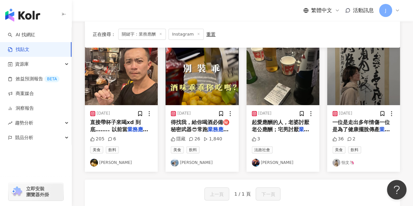
drag, startPoint x: 355, startPoint y: 129, endPoint x: 221, endPoint y: 177, distance: 142.3
click at [221, 177] on div "2023/10/8 直接帶杯子來喝xd 到底…….. 以前當 業務應酬 就算了！ 現在開滷味店也要應酬� 205 6 美食 飲料 陳小忠 2025/6/5 得…" at bounding box center [242, 127] width 315 height 161
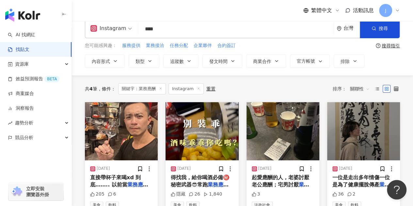
scroll to position [0, 0]
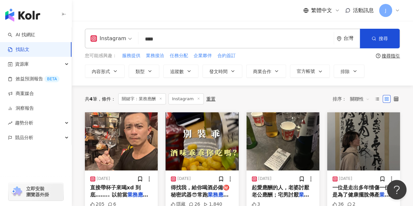
drag, startPoint x: 176, startPoint y: 40, endPoint x: 147, endPoint y: 38, distance: 29.5
click at [147, 38] on input "****" at bounding box center [236, 39] width 190 height 14
type input "*"
type input "**"
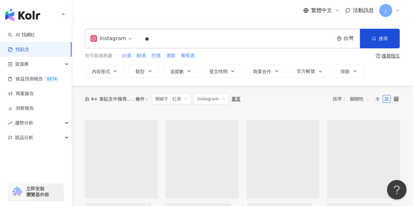
click at [173, 75] on button "追蹤數" at bounding box center [180, 71] width 35 height 13
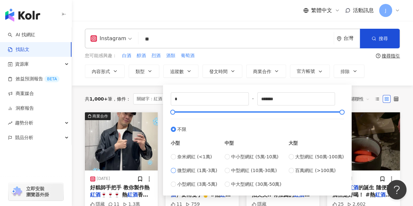
type input "*****"
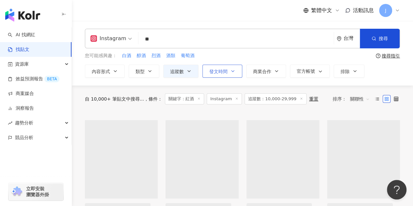
click at [233, 71] on icon "button" at bounding box center [232, 71] width 5 height 5
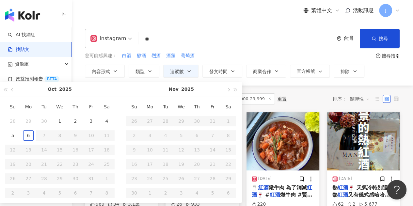
click at [214, 55] on div "您可能感興趣： 白酒 醇酒 烈酒 酒類 葡萄酒" at bounding box center [229, 55] width 288 height 7
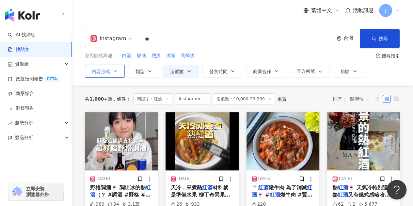
click at [122, 71] on button "內容形式" at bounding box center [105, 71] width 40 height 13
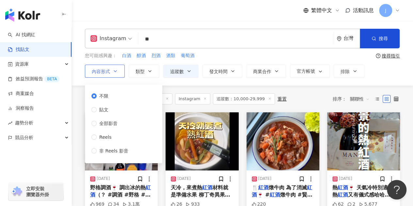
click at [122, 71] on button "內容形式" at bounding box center [105, 71] width 40 height 13
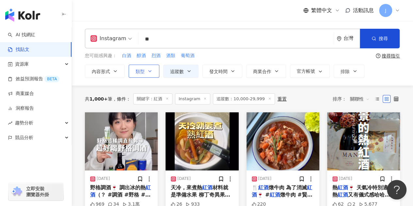
click at [147, 70] on icon "button" at bounding box center [149, 71] width 5 height 5
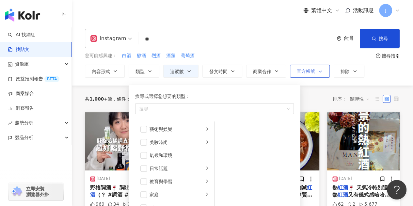
click at [309, 72] on span "官方帳號" at bounding box center [306, 71] width 18 height 5
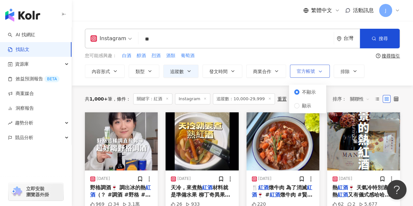
click at [309, 72] on span "官方帳號" at bounding box center [306, 71] width 18 height 5
click at [348, 71] on button "排除" at bounding box center [349, 71] width 31 height 13
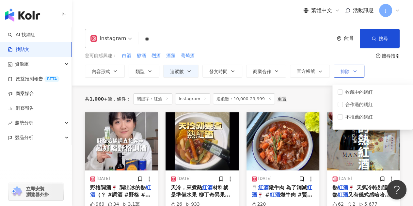
click at [349, 72] on button "排除" at bounding box center [349, 71] width 31 height 13
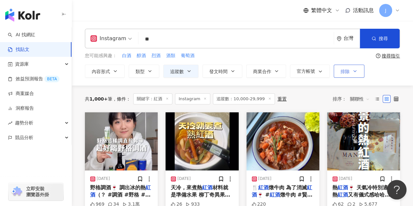
click at [349, 72] on button "排除" at bounding box center [349, 71] width 31 height 13
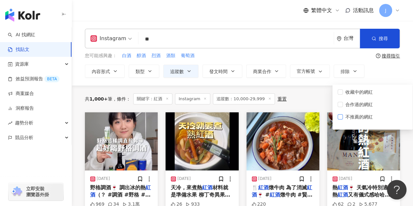
click at [351, 117] on span "不推薦的網紅" at bounding box center [359, 116] width 33 height 7
click at [385, 71] on div "內容形式 類型 追蹤數 發文時間 Oct 2025 Su Mo Tu We Th Fr Sa 28 29 30 1 2 3 4 5 6 7 8 9 10 11…" at bounding box center [242, 71] width 315 height 13
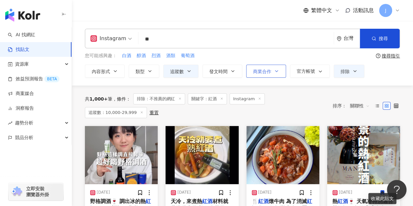
click at [270, 69] on button "商業合作" at bounding box center [266, 71] width 40 height 13
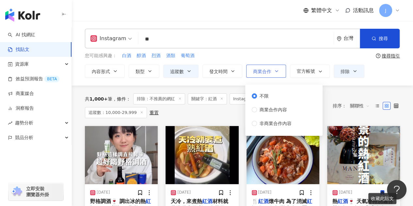
click at [270, 72] on span "商業合作" at bounding box center [262, 71] width 18 height 5
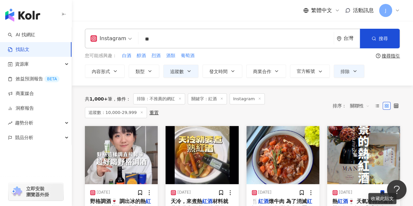
drag, startPoint x: 151, startPoint y: 39, endPoint x: 140, endPoint y: 39, distance: 11.1
click at [141, 39] on input "**" at bounding box center [236, 39] width 190 height 14
type input "*"
type input "**"
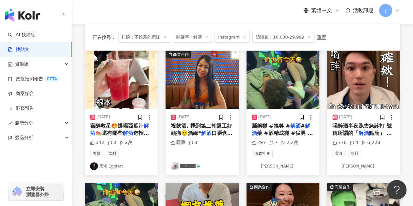
scroll to position [65, 0]
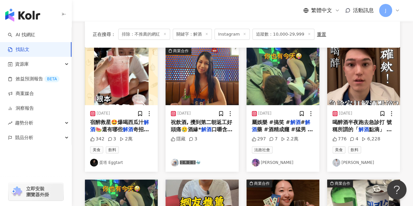
click at [361, 161] on link "柴克 Zac LiHsuan" at bounding box center [363, 163] width 62 height 8
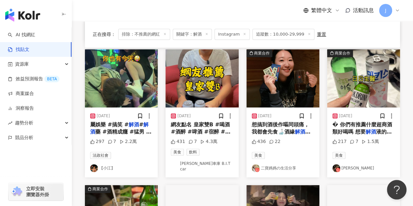
scroll to position [196, 0]
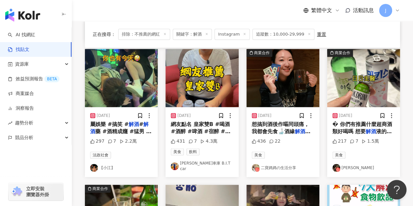
click at [267, 164] on link "二寶媽媽の生活分享" at bounding box center [283, 168] width 62 height 8
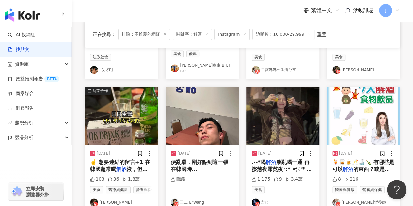
scroll to position [327, 0]
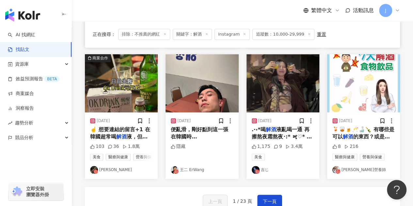
click at [196, 169] on link "王二 ErWang" at bounding box center [202, 170] width 62 height 8
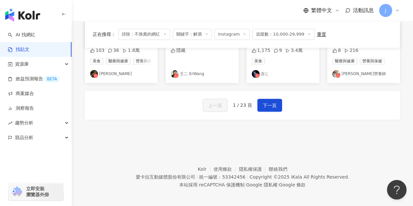
scroll to position [425, 0]
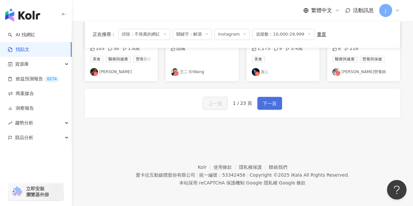
click at [271, 103] on span "下一頁" at bounding box center [270, 104] width 14 height 8
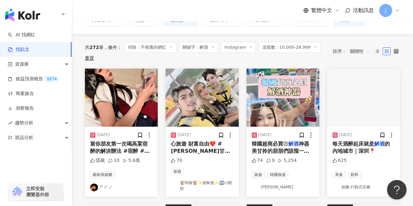
scroll to position [67, 0]
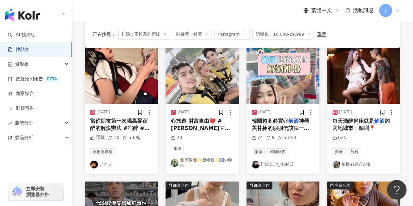
click at [268, 164] on link "LINA" at bounding box center [283, 165] width 62 height 8
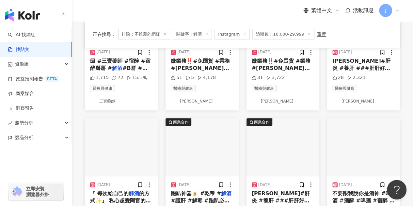
scroll to position [230, 0]
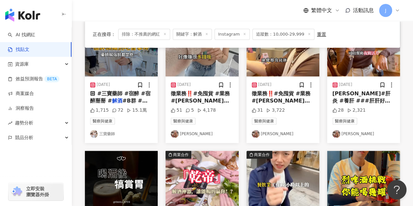
click at [117, 133] on link "三寶藥師" at bounding box center [121, 134] width 62 height 8
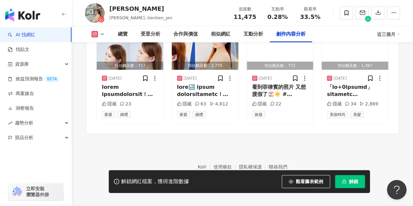
scroll to position [1984, 0]
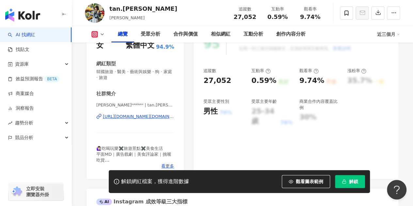
click at [124, 114] on div "[URL][DOMAIN_NAME][DOMAIN_NAME]" at bounding box center [138, 117] width 71 height 6
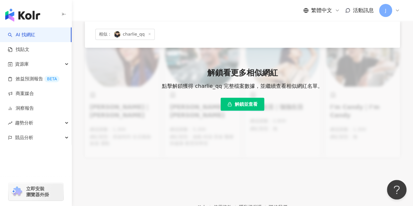
scroll to position [261, 0]
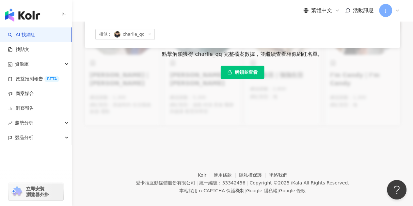
click at [150, 33] on span "相似： charlie_qq" at bounding box center [124, 34] width 59 height 11
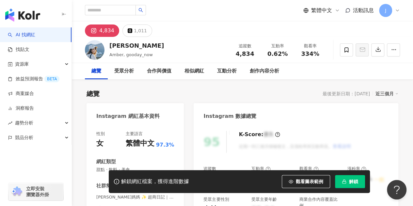
scroll to position [65, 0]
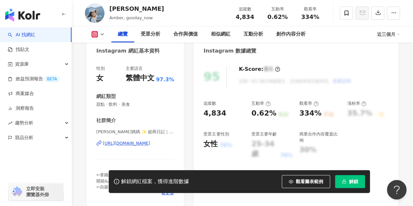
click at [146, 142] on div "https://www.instagram.com/gooday_now/" at bounding box center [126, 143] width 47 height 6
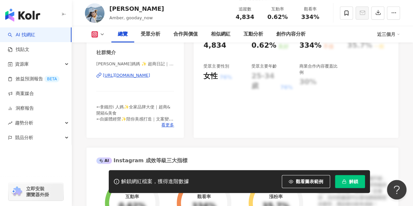
scroll to position [196, 0]
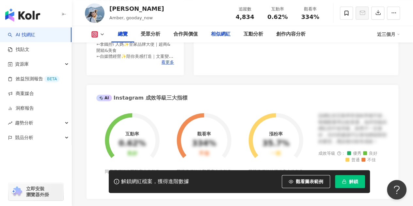
click at [213, 35] on div "相似網紅" at bounding box center [221, 34] width 20 height 8
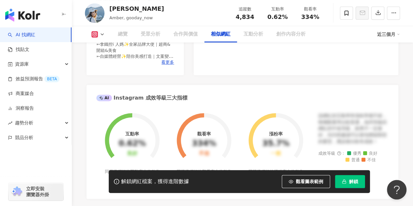
scroll to position [1062, 0]
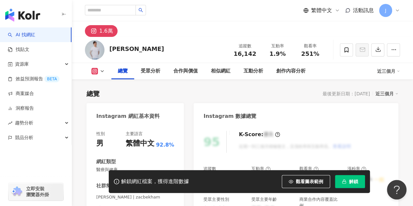
scroll to position [65, 0]
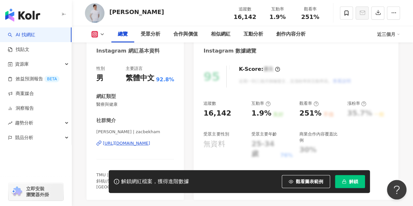
click at [145, 145] on div "https://www.instagram.com/zacbekham/" at bounding box center [126, 143] width 47 height 6
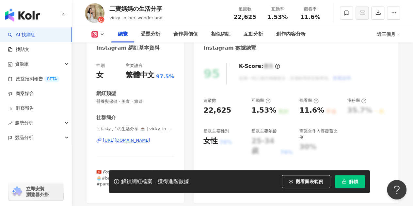
scroll to position [131, 0]
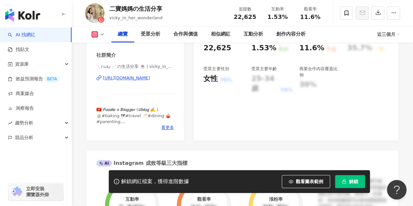
click at [146, 76] on div "https://www.instagram.com/vicky_in_her_wonderland/" at bounding box center [126, 78] width 47 height 6
click at [150, 77] on div "https://www.instagram.com/vicky_in_her_wonderland/" at bounding box center [126, 78] width 47 height 6
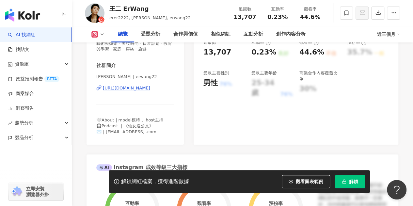
scroll to position [131, 0]
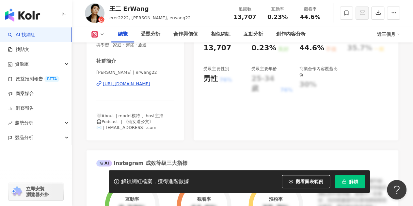
click at [146, 85] on div "https://www.instagram.com/erwang22/" at bounding box center [126, 84] width 47 height 6
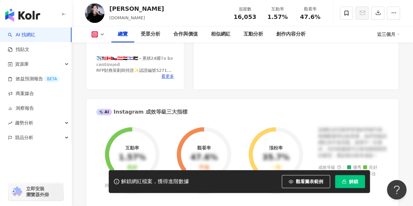
scroll to position [164, 0]
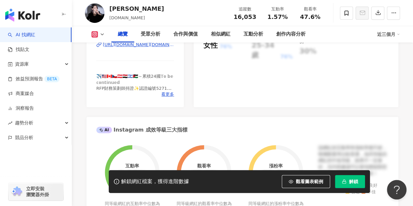
click at [162, 46] on div "https://www.instagram.com/yun.ooo/" at bounding box center [138, 45] width 71 height 6
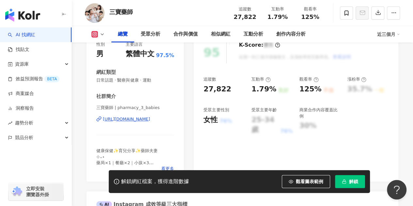
scroll to position [98, 0]
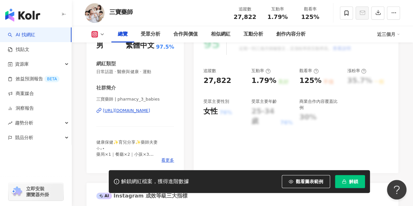
click at [148, 109] on div "[URL][DOMAIN_NAME]" at bounding box center [126, 111] width 47 height 6
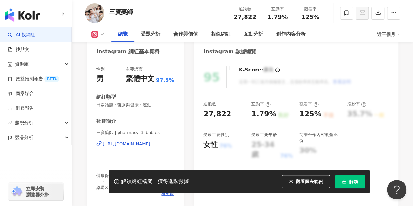
scroll to position [33, 0]
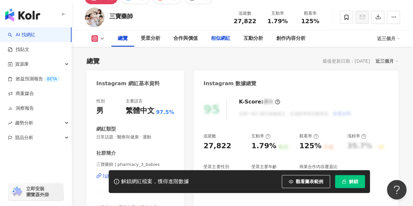
drag, startPoint x: 217, startPoint y: 41, endPoint x: 230, endPoint y: 7, distance: 36.8
click at [217, 41] on div "相似網紅" at bounding box center [221, 39] width 20 height 8
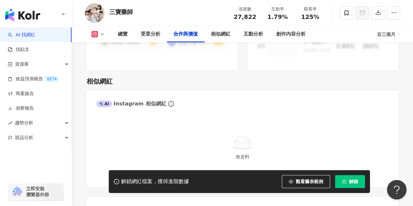
scroll to position [1030, 0]
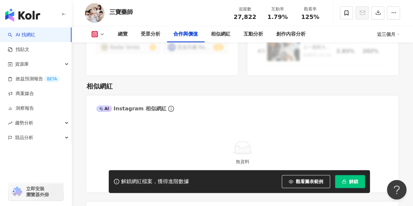
click at [35, 34] on link "AI 找網紅" at bounding box center [21, 35] width 27 height 7
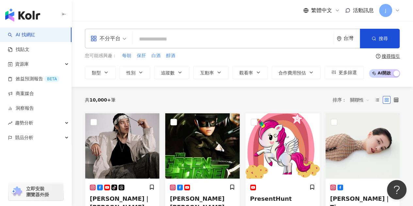
click at [118, 32] on input "search" at bounding box center [108, 34] width 36 height 10
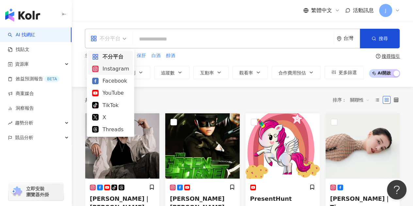
click at [112, 70] on div "Instagram" at bounding box center [110, 69] width 37 height 8
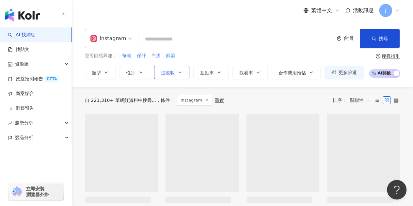
click at [178, 69] on button "追蹤數" at bounding box center [171, 72] width 35 height 13
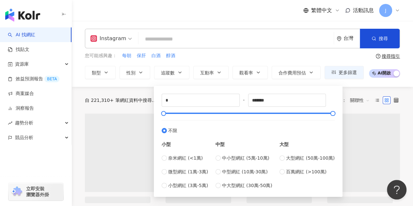
click at [190, 168] on div "奈米網紅 (<1萬) 微型網紅 (1萬-3萬) 小型網紅 (3萬-5萬)" at bounding box center [185, 171] width 46 height 35
click at [190, 170] on span "微型網紅 (1萬-3萬)" at bounding box center [188, 171] width 40 height 7
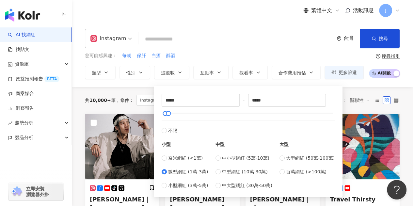
type input "*****"
click at [112, 78] on button "類型" at bounding box center [100, 72] width 31 height 13
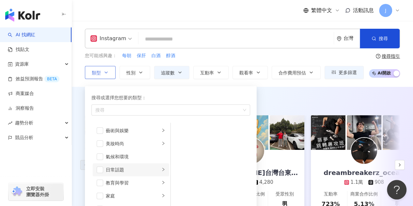
click at [133, 172] on div "日常話題" at bounding box center [133, 169] width 54 height 7
click at [180, 155] on span "button" at bounding box center [179, 156] width 7 height 7
click at [307, 86] on div "Instagram 台灣 搜尋 您可能感興趣： 每朝 保肝 白酒 醇酒 類型 搜尋或選擇您想要的類型： 職場 藝術與娛樂 美妝時尚 氣候和環境 日常話題 教育…" at bounding box center [242, 54] width 341 height 66
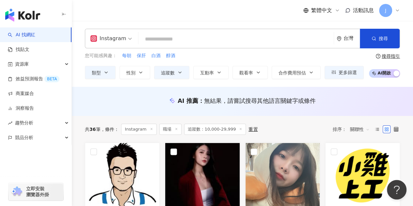
click at [198, 41] on input "search" at bounding box center [236, 39] width 190 height 12
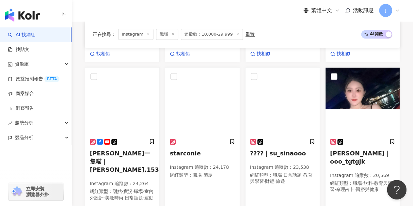
scroll to position [425, 0]
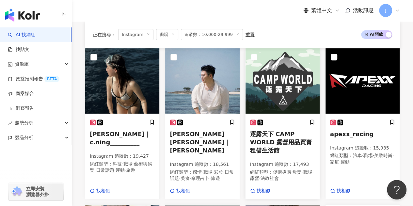
scroll to position [127, 0]
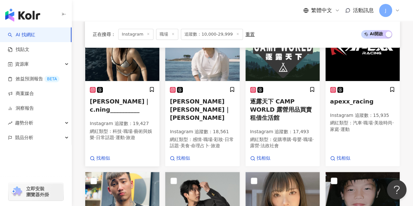
click at [130, 129] on span "職場" at bounding box center [127, 131] width 9 height 5
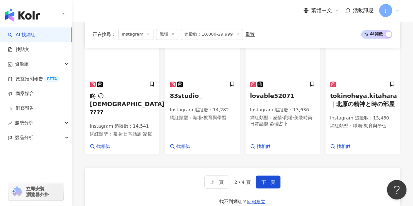
scroll to position [487, 0]
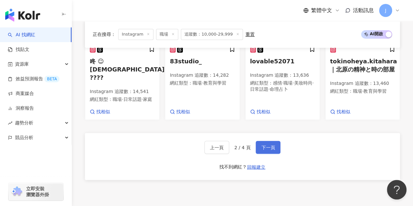
click at [275, 141] on button "下一頁" at bounding box center [268, 147] width 25 height 13
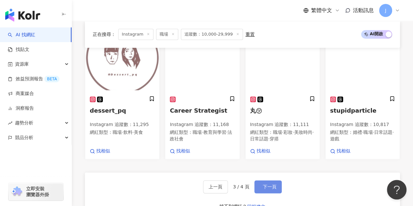
scroll to position [470, 0]
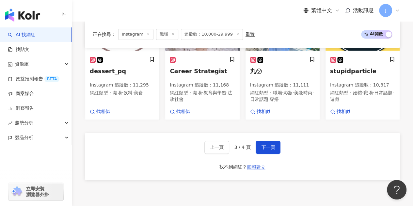
click at [35, 35] on link "AI 找網紅" at bounding box center [21, 35] width 27 height 7
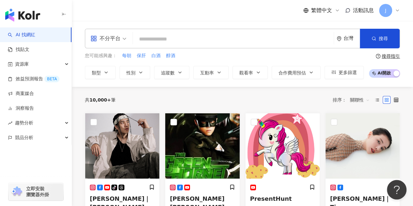
click at [162, 31] on div "不分平台 台灣 搜尋" at bounding box center [242, 39] width 315 height 20
click at [161, 37] on input "search" at bounding box center [234, 39] width 196 height 12
paste input "********"
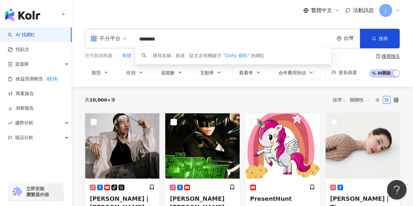
drag, startPoint x: 152, startPoint y: 39, endPoint x: 141, endPoint y: 39, distance: 11.4
click at [141, 39] on input "********" at bounding box center [234, 39] width 196 height 12
type input "**"
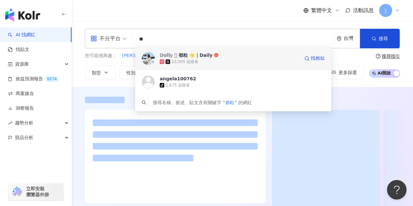
click at [187, 63] on div "23,505 追蹤者" at bounding box center [184, 62] width 27 height 6
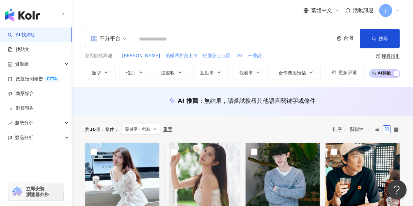
click at [129, 43] on div "不分平台" at bounding box center [108, 38] width 43 height 19
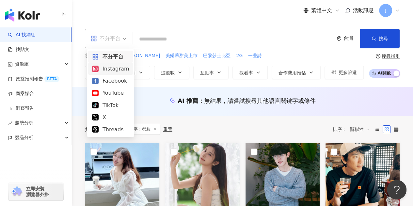
click at [114, 70] on div "Instagram" at bounding box center [110, 69] width 37 height 8
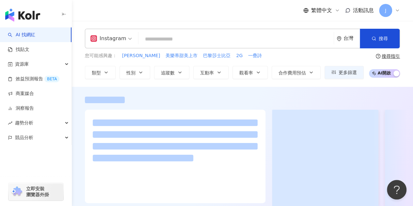
click at [35, 34] on link "AI 找網紅" at bounding box center [21, 35] width 27 height 7
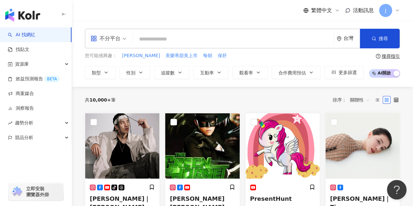
click at [105, 36] on div "不分平台" at bounding box center [105, 38] width 30 height 10
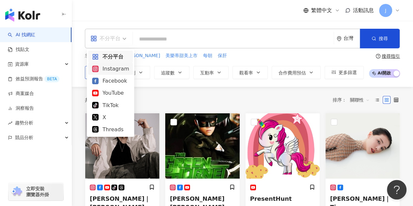
click at [108, 71] on div "Instagram" at bounding box center [110, 69] width 37 height 8
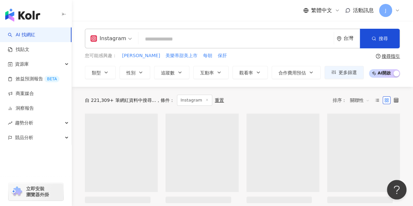
click at [168, 40] on input "search" at bounding box center [236, 39] width 190 height 12
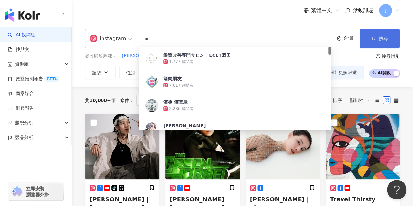
type input "*"
click at [383, 38] on span "搜尋" at bounding box center [383, 38] width 9 height 5
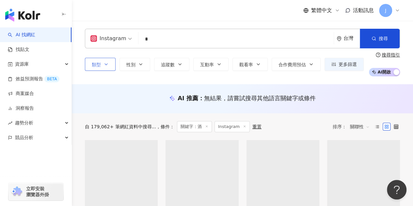
click at [106, 67] on icon "button" at bounding box center [106, 64] width 5 height 5
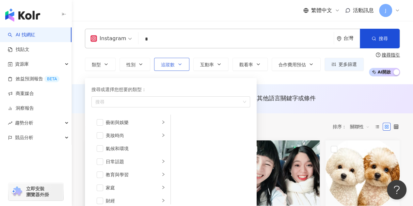
click at [163, 64] on span "追蹤數" at bounding box center [168, 64] width 14 height 5
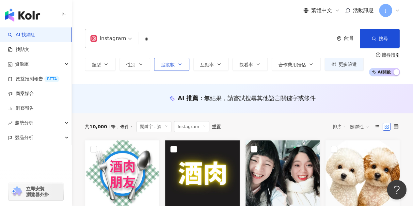
type input "*"
type input "*******"
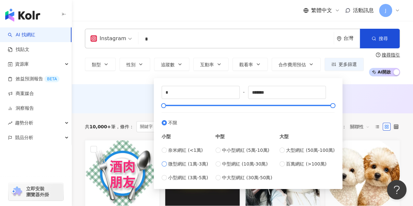
click at [179, 164] on span "微型網紅 (1萬-3萬)" at bounding box center [188, 163] width 40 height 7
type input "*****"
click at [138, 102] on div "AI 推薦 ： 無結果，請嘗試搜尋其他語言關鍵字或條件" at bounding box center [242, 100] width 341 height 12
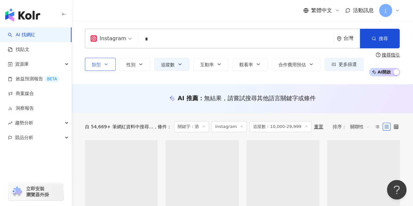
click at [97, 64] on span "類型" at bounding box center [96, 64] width 9 height 5
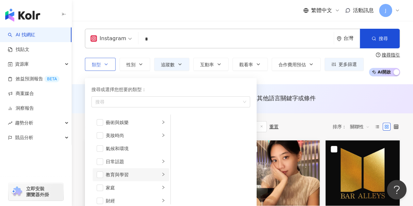
click at [123, 176] on div "教育與學習" at bounding box center [133, 174] width 54 height 7
click at [122, 100] on div "button" at bounding box center [167, 102] width 149 height 5
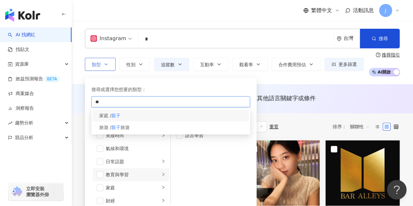
type input "**"
click at [121, 117] on mark "親子" at bounding box center [115, 115] width 9 height 5
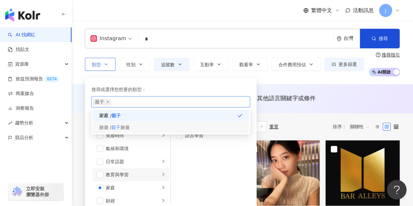
click at [121, 125] on span "旅遊" at bounding box center [125, 127] width 9 height 5
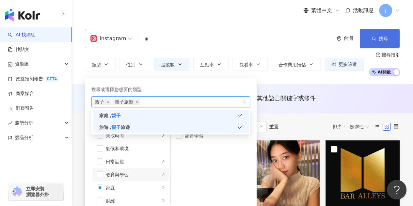
click at [379, 40] on span "搜尋" at bounding box center [383, 38] width 9 height 5
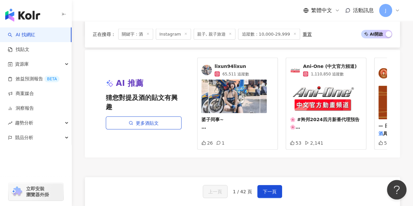
scroll to position [620, 0]
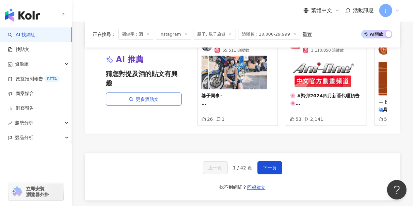
click at [275, 175] on div "上一頁 1 / 42 頁 下一頁 找不到網紅？ 回報建立" at bounding box center [242, 176] width 315 height 47
click at [275, 170] on span "下一頁" at bounding box center [270, 167] width 14 height 5
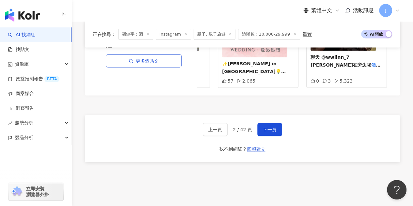
scroll to position [701, 0]
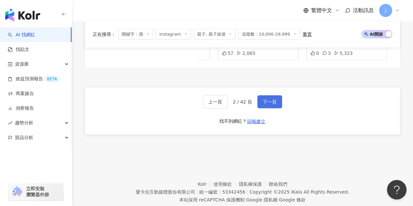
click at [270, 95] on button "下一頁" at bounding box center [269, 101] width 25 height 13
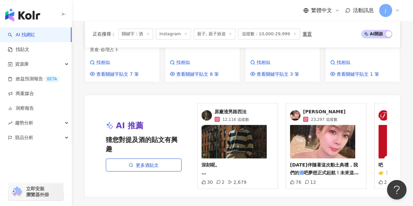
scroll to position [632, 0]
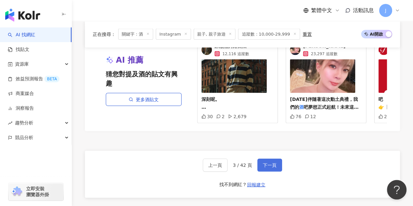
click at [276, 159] on button "下一頁" at bounding box center [269, 165] width 25 height 13
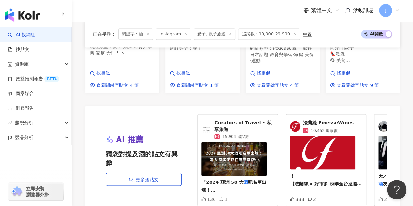
scroll to position [639, 0]
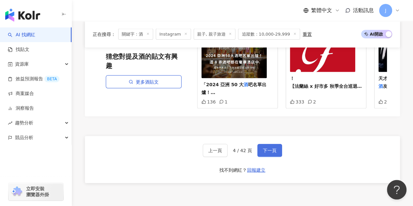
click at [277, 152] on button "下一頁" at bounding box center [269, 150] width 25 height 13
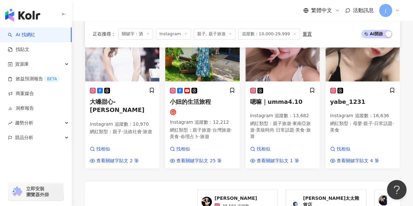
scroll to position [594, 0]
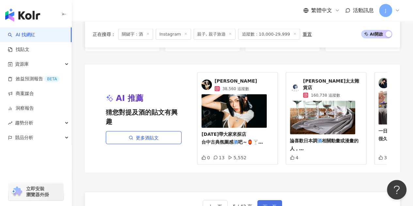
click at [264, 204] on span "下一頁" at bounding box center [270, 206] width 14 height 5
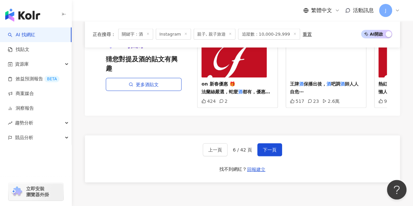
scroll to position [590, 0]
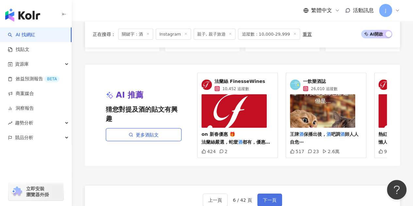
click at [270, 197] on span "下一頁" at bounding box center [270, 199] width 14 height 5
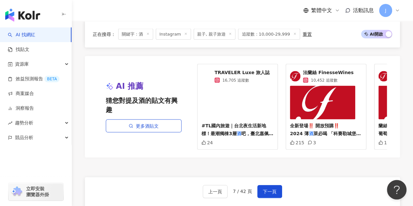
scroll to position [666, 0]
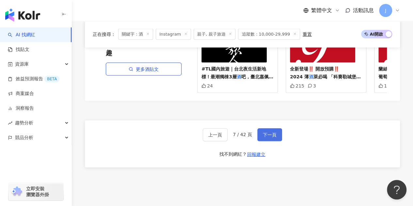
click at [272, 132] on span "下一頁" at bounding box center [270, 134] width 14 height 5
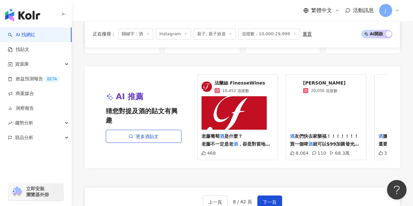
scroll to position [645, 0]
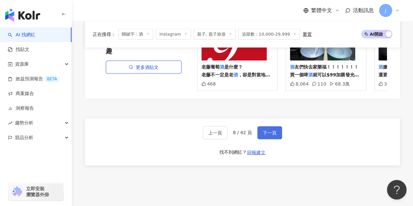
click at [269, 130] on span "下一頁" at bounding box center [270, 132] width 14 height 5
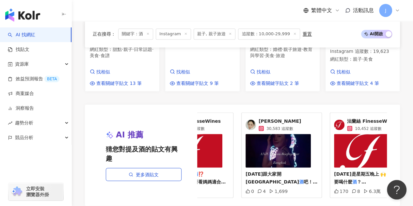
scroll to position [588, 0]
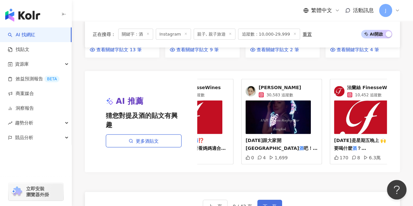
click at [266, 203] on span "下一頁" at bounding box center [270, 205] width 14 height 5
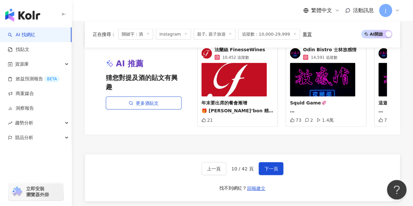
scroll to position [586, 0]
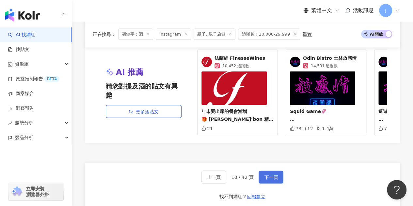
click at [267, 180] on span "下一頁" at bounding box center [271, 176] width 14 height 5
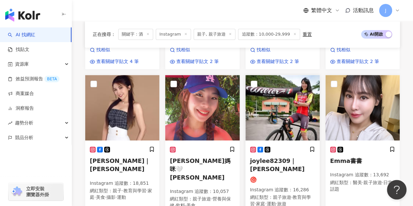
scroll to position [264, 0]
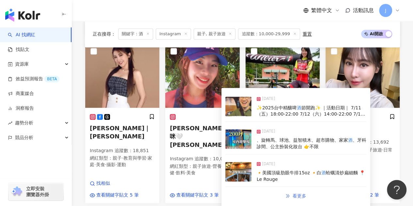
click at [293, 195] on span "看更多" at bounding box center [300, 195] width 14 height 5
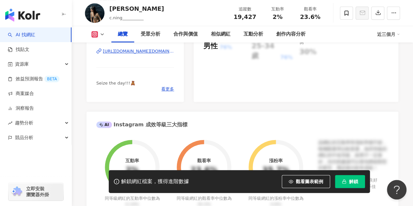
scroll to position [98, 0]
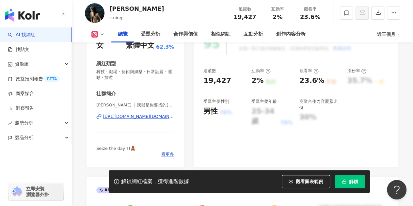
click at [157, 115] on div "[URL][DOMAIN_NAME][DOMAIN_NAME]" at bounding box center [138, 117] width 71 height 6
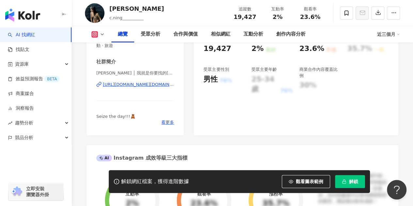
scroll to position [131, 0]
click at [158, 84] on div "[URL][DOMAIN_NAME][DOMAIN_NAME]" at bounding box center [138, 84] width 71 height 6
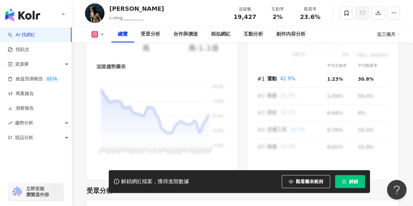
scroll to position [588, 0]
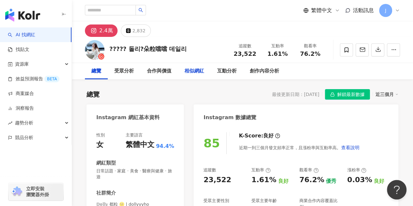
click at [196, 74] on div "相似網紅" at bounding box center [195, 71] width 20 height 8
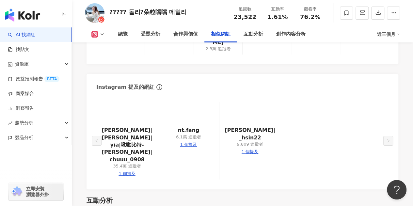
scroll to position [1062, 0]
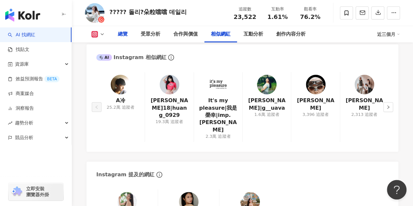
drag, startPoint x: 265, startPoint y: 71, endPoint x: 122, endPoint y: 35, distance: 147.2
click at [122, 35] on div "總覽" at bounding box center [123, 34] width 10 height 8
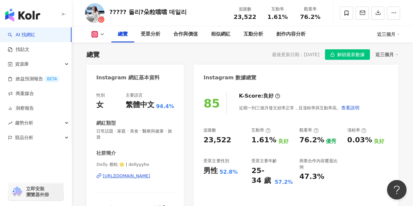
click at [144, 177] on div "[URL][DOMAIN_NAME]" at bounding box center [126, 176] width 47 height 6
click at [222, 39] on div "相似網紅" at bounding box center [220, 34] width 33 height 16
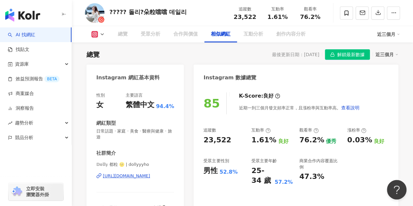
scroll to position [1029, 0]
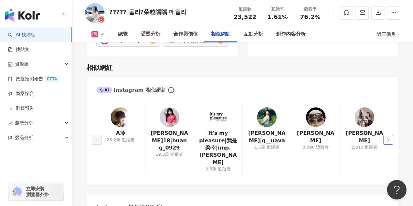
click at [389, 138] on icon "right" at bounding box center [388, 140] width 4 height 4
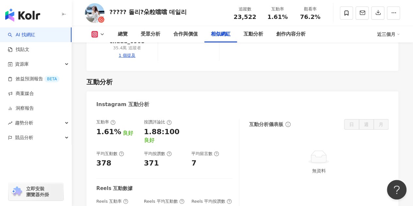
scroll to position [1356, 0]
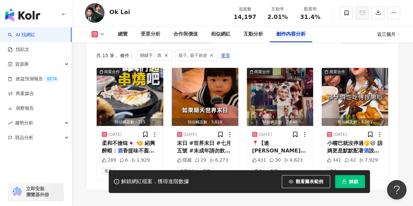
scroll to position [2068, 0]
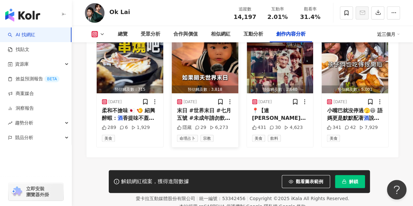
drag, startPoint x: 193, startPoint y: 115, endPoint x: 214, endPoint y: 121, distance: 21.5
click at [214, 121] on span "末日 #世界末日 #七月五號 #未成年請勿飲" at bounding box center [204, 113] width 54 height 13
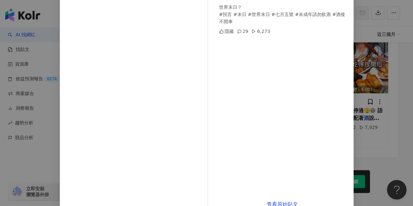
scroll to position [65, 0]
click at [375, 148] on div "Ok Lai 2025/7/4 世界末日？ #預言 #末日 #世界末日 #七月五號 #未成年請勿飲酒 #酒後不開車 隱藏 29 6,273 查看原始貼文" at bounding box center [206, 103] width 413 height 206
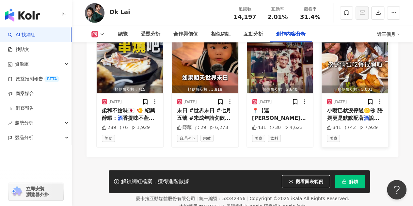
click at [355, 121] on span "小嘴巴就沒停過🫣😆 語媽更是默默配著" at bounding box center [355, 113] width 56 height 13
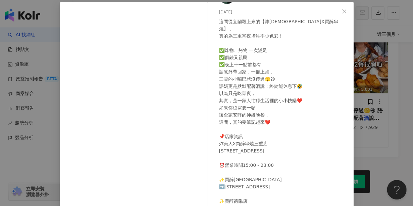
scroll to position [87, 0]
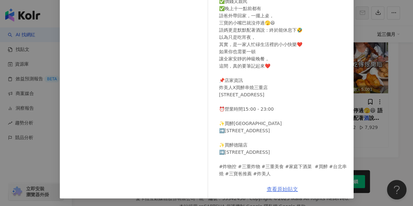
click at [287, 186] on link "查看原始貼文" at bounding box center [282, 189] width 31 height 6
click at [401, 105] on div "Ok Lai 2025/5/23 這間從宜蘭殺上來的【炸美人X買醉串燒】， 真的為三重宵夜增添不少色彩！ ✅炸物、烤物 一次滿足 ✅價錢又親民 ✅晚上十一點前…" at bounding box center [206, 103] width 413 height 206
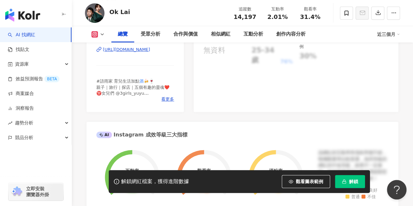
scroll to position [109, 0]
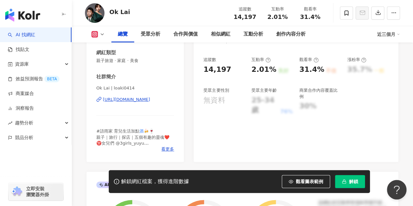
click at [150, 100] on div "https://www.instagram.com/loaki0414/" at bounding box center [126, 100] width 47 height 6
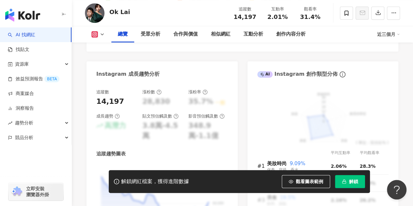
scroll to position [370, 0]
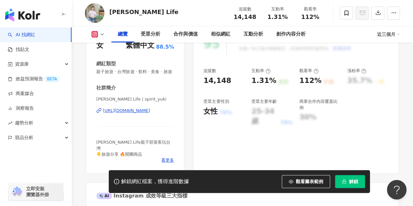
click at [150, 114] on div "[URL][DOMAIN_NAME]" at bounding box center [126, 111] width 47 height 6
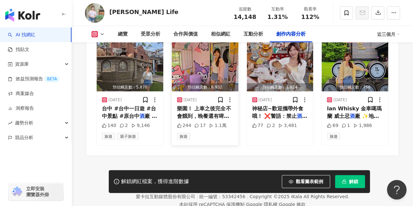
scroll to position [2046, 0]
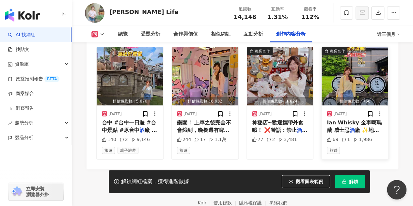
click at [348, 127] on span "廠 ✨地址：宜蘭縣員山鄉員山路二段32" at bounding box center [355, 137] width 57 height 21
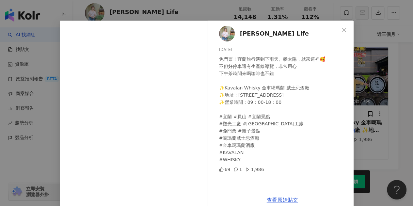
scroll to position [23, 0]
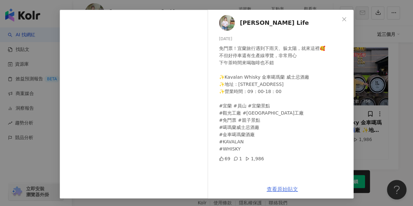
click at [276, 186] on link "查看原始貼文" at bounding box center [282, 189] width 31 height 6
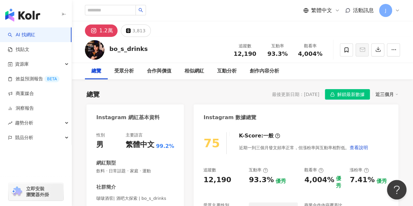
scroll to position [65, 0]
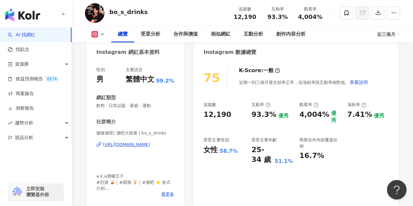
click at [138, 147] on div "[URL][DOMAIN_NAME]" at bounding box center [126, 145] width 47 height 6
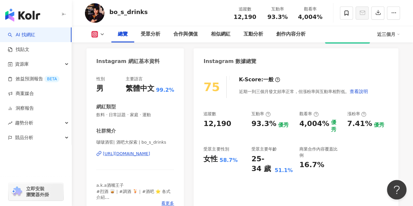
scroll to position [33, 0]
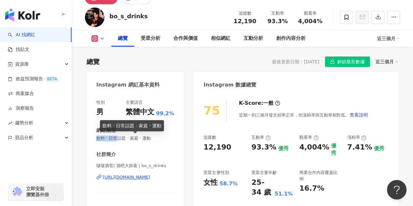
drag, startPoint x: 93, startPoint y: 139, endPoint x: 118, endPoint y: 139, distance: 24.8
click at [118, 139] on div "性別 男 主要語言 繁體中文 99.2% 網紅類型 飲料 · 日常話題 · 家庭 · 運動 社群簡介 啵啵酒窖| 酒吧大探索 | bo_s_drinks [U…" at bounding box center [135, 166] width 97 height 147
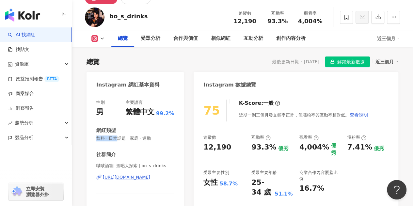
copy span "飲料 · 日常"
click at [229, 40] on div "相似網紅" at bounding box center [221, 39] width 20 height 8
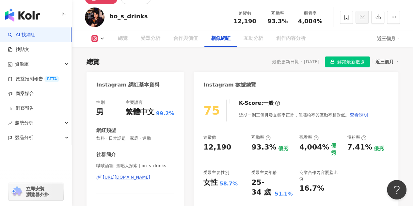
scroll to position [1045, 0]
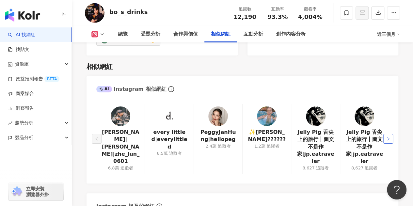
click at [389, 137] on icon "right" at bounding box center [388, 139] width 4 height 4
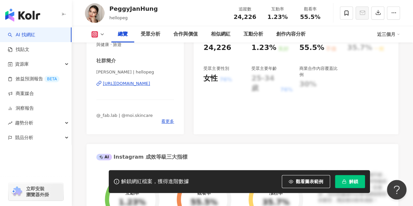
scroll to position [131, 0]
click at [150, 84] on div "https://www.instagram.com/hellopeg/" at bounding box center [126, 84] width 47 height 6
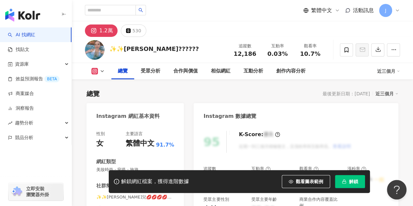
scroll to position [98, 0]
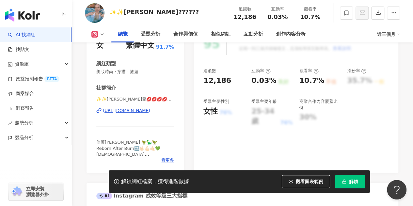
click at [150, 110] on div "[URL][DOMAIN_NAME]" at bounding box center [126, 111] width 47 height 6
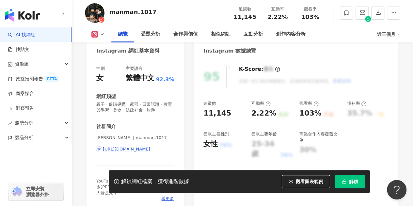
click at [150, 149] on div "https://www.instagram.com/manman.1017/" at bounding box center [126, 149] width 47 height 6
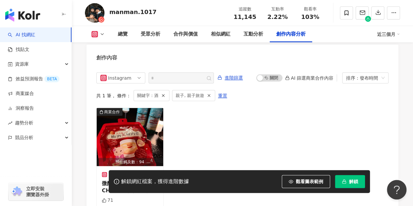
scroll to position [2102, 0]
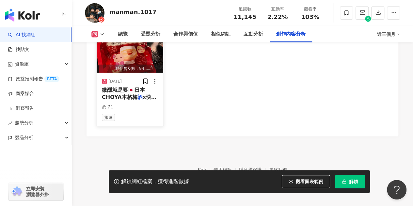
click at [143, 94] on span "x快車肉乾 @kuaiche1981" at bounding box center [129, 100] width 55 height 13
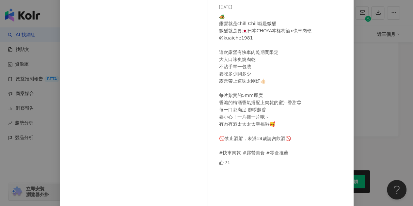
scroll to position [87, 0]
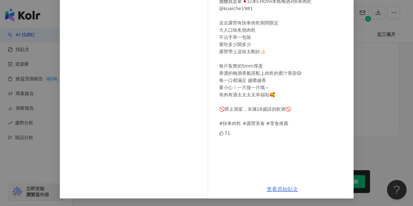
click at [275, 186] on link "查看原始貼文" at bounding box center [282, 189] width 31 height 6
click at [385, 83] on div "嫚嫚x大發家👨‍👩‍👦 親子｜生活｜美食｜開箱 2025/5/31 🏕️ 露營就是chill Chill就是微醺 微醺就是要🇯🇵日本CHOYA本格梅酒x快車肉…" at bounding box center [206, 103] width 413 height 206
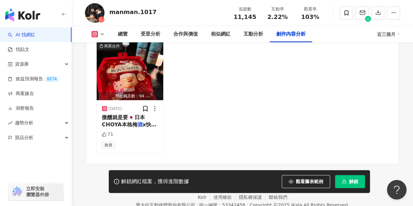
scroll to position [2004, 0]
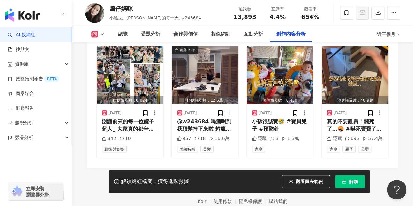
scroll to position [2057, 0]
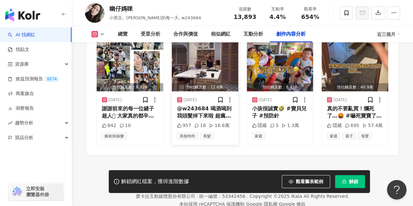
drag, startPoint x: 210, startPoint y: 117, endPoint x: 193, endPoint y: 114, distance: 17.8
click at [193, 114] on div "@w243684 喝酒喝到我頭髮掉下來啦 超瘋⋯ 想知道神酒配方的留言（想知道）傳送配方給你，保證好喝好玩" at bounding box center [205, 112] width 56 height 15
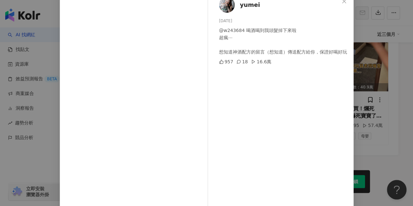
scroll to position [87, 0]
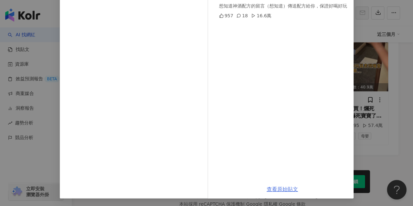
click at [270, 190] on link "查看原始貼文" at bounding box center [282, 189] width 31 height 6
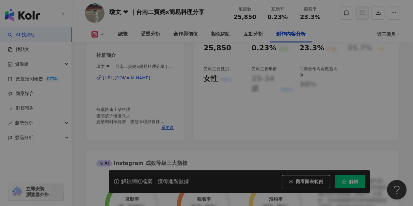
scroll to position [2100, 0]
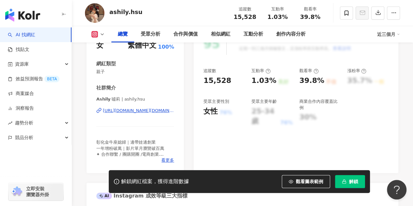
click at [167, 113] on div "[URL][DOMAIN_NAME][DOMAIN_NAME]" at bounding box center [138, 111] width 71 height 6
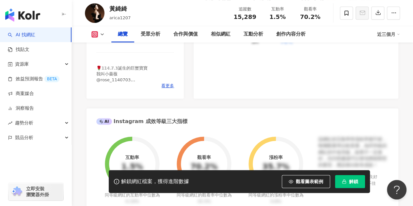
scroll to position [163, 0]
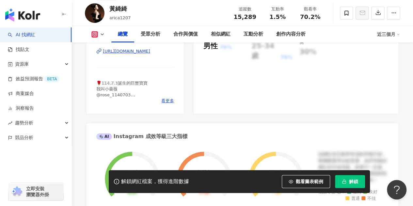
click at [150, 51] on div "https://www.instagram.com/arica1207/" at bounding box center [126, 51] width 47 height 6
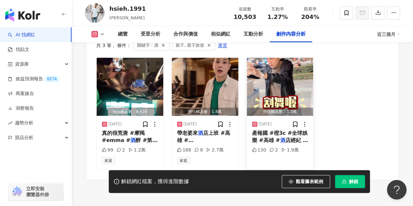
scroll to position [2049, 0]
drag, startPoint x: 134, startPoint y: 115, endPoint x: 121, endPoint y: 119, distance: 13.1
click at [121, 130] on span "真的很荒唐 #摩羯 #emma #" at bounding box center [123, 136] width 43 height 13
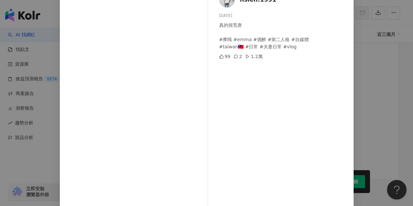
scroll to position [87, 0]
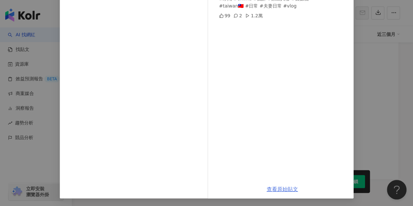
click at [277, 186] on link "查看原始貼文" at bounding box center [282, 189] width 31 height 6
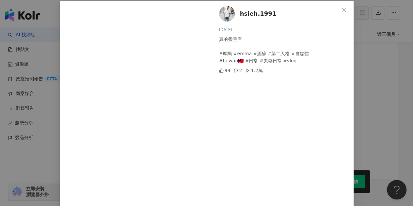
scroll to position [0, 0]
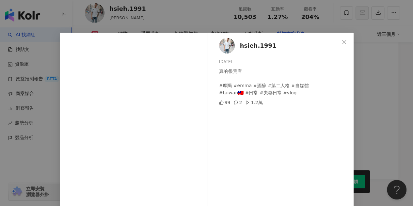
click at [358, 72] on div "hsieh.1991 2025/4/9 真的很荒唐 #摩羯 #emma #酒醉 #第二人格 #自媒體 #taiwan🇹🇼 #日常 #夫妻日常 #vlog 99…" at bounding box center [206, 103] width 413 height 206
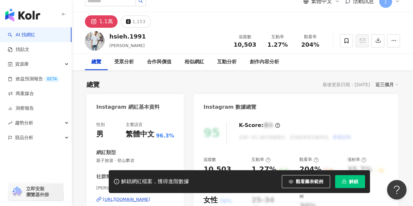
scroll to position [65, 0]
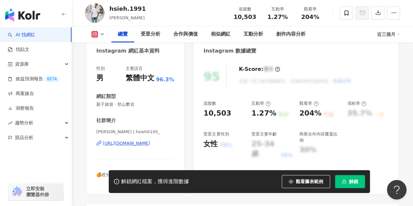
click at [138, 141] on div "https://www.instagram.com/hsieh0105_/" at bounding box center [126, 143] width 47 height 6
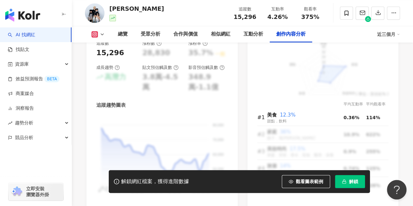
scroll to position [2039, 0]
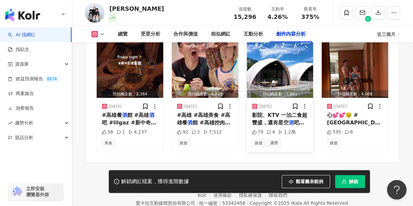
click at [271, 124] on span "影院、KTV 一泊二食超豐盛，還有星空" at bounding box center [279, 118] width 55 height 13
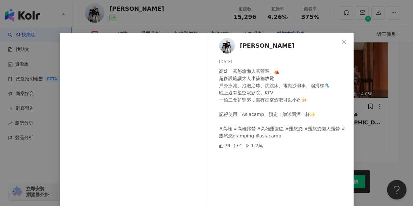
click at [378, 159] on div "[PERSON_NAME] [DATE] 高雄「露悠悠懶人露營區」⛺️ 超多設施讓大人小孩都放電 戶外泳池、泡泡足球、跳跳床、電動沙灘車、溜滑梯🛝 晚上還有星…" at bounding box center [206, 103] width 413 height 206
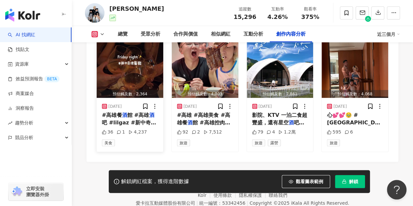
click at [141, 118] on span "館 #高雄" at bounding box center [138, 115] width 22 height 6
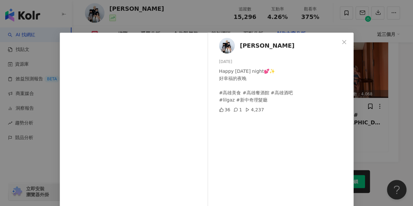
click at [373, 144] on div "鈞鈞 2025/9/28 Happy Friday night💕✨ 好幸福的夜晚 #高雄美食 #高雄餐酒館 #高雄酒吧 #lilgaz #新中奇理髮廳 36 …" at bounding box center [206, 103] width 413 height 206
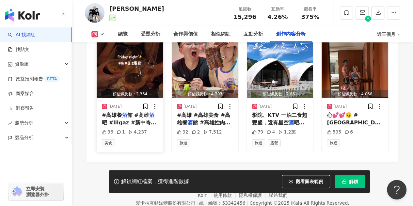
click at [122, 109] on div "2025/9/28" at bounding box center [114, 107] width 13 height 6
click at [281, 125] on span "影院、KTV 一泊二食超豐盛，還有星空" at bounding box center [279, 118] width 55 height 13
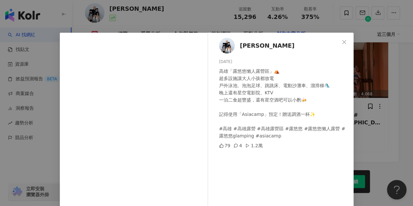
click at [278, 143] on div "79 4 1.2萬" at bounding box center [283, 145] width 129 height 7
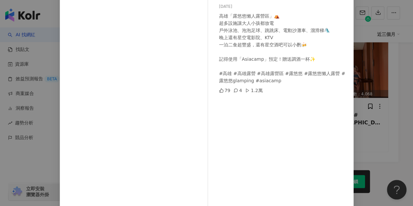
scroll to position [87, 0]
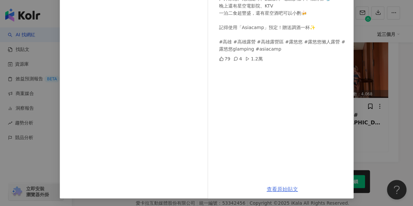
click at [278, 188] on link "查看原始貼文" at bounding box center [282, 189] width 31 height 6
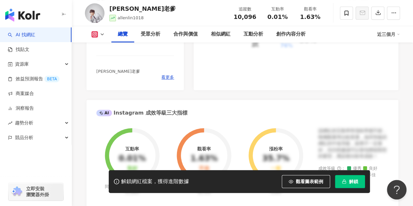
scroll to position [51, 0]
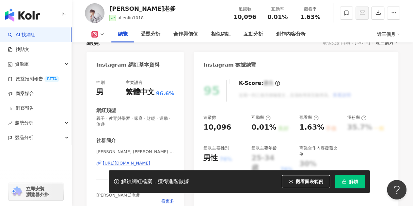
click at [150, 165] on div "[URL][DOMAIN_NAME]" at bounding box center [126, 163] width 47 height 6
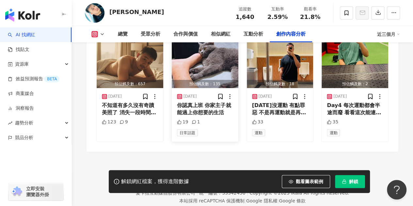
scroll to position [2025, 0]
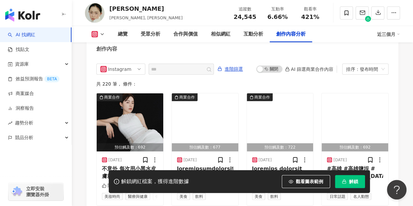
scroll to position [2057, 0]
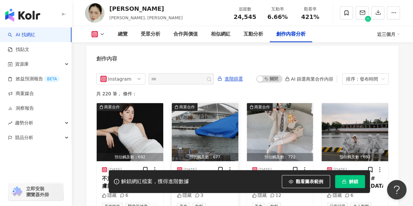
click at [211, 175] on div at bounding box center [205, 182] width 56 height 15
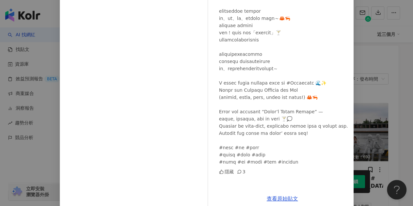
scroll to position [91, 0]
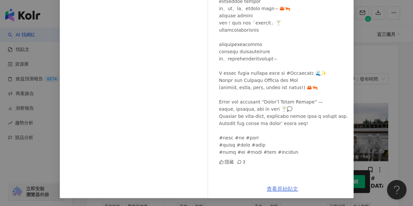
click at [275, 188] on link "查看原始貼文" at bounding box center [282, 189] width 31 height 6
click at [405, 98] on div "Chrisanne Chris 2025/9/24 隱藏 3 查看原始貼文" at bounding box center [206, 103] width 413 height 206
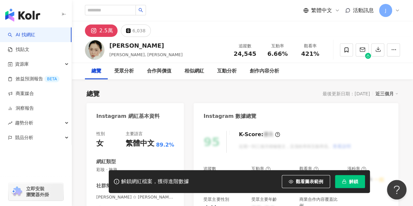
scroll to position [65, 0]
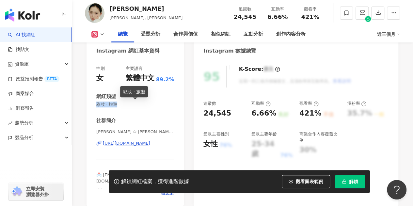
drag, startPoint x: 126, startPoint y: 104, endPoint x: 93, endPoint y: 104, distance: 33.0
click at [93, 104] on div "性別 女 主要語言 繁體中文 89.2% 網紅類型 彩妝 · 旅遊 社群簡介 Chrisanne ✩ ℂ𝕙𝕣𝕚𝕤 | chrisanne_tai https:…" at bounding box center [135, 132] width 97 height 147
copy span "彩妝 · 旅遊"
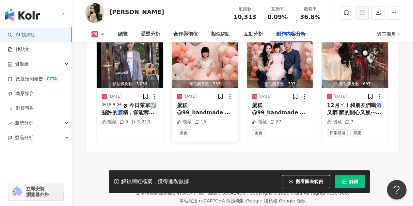
scroll to position [2070, 0]
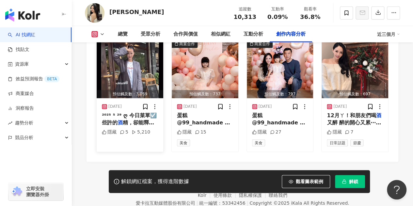
drag, startPoint x: 144, startPoint y: 125, endPoint x: 122, endPoint y: 119, distance: 23.4
click at [122, 119] on span "²⁰²⁵ ⁵ ²⁹ ღ 今日菜單☑️些許的" at bounding box center [129, 118] width 55 height 13
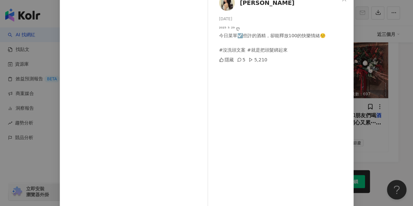
scroll to position [79, 0]
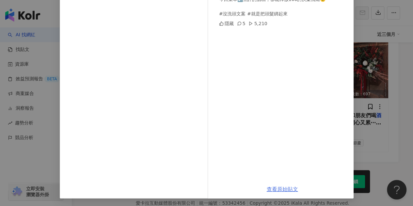
click at [276, 191] on link "查看原始貼文" at bounding box center [282, 189] width 31 height 6
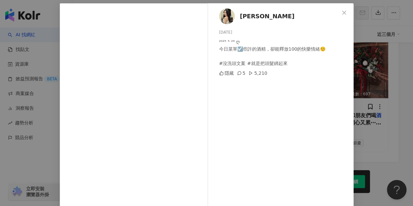
scroll to position [0, 0]
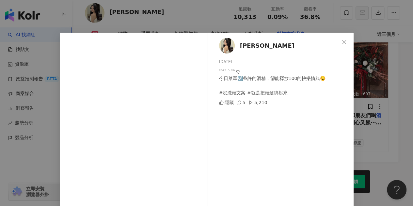
click at [406, 103] on div "Scarlett Wu 2025/5/29 ²⁰²⁵ ⁵ ²⁹ ღ 今日菜單☑️些許的酒精，卻能釋放100的快樂情緒☺️ #沒洗頭文案 #就是把頭髮綁起來 隱…" at bounding box center [206, 103] width 413 height 206
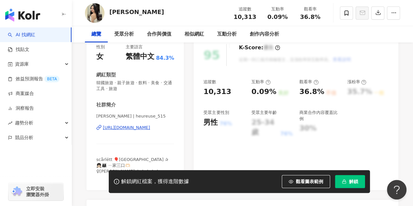
scroll to position [98, 0]
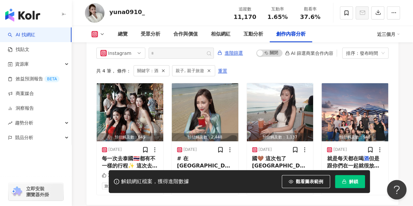
scroll to position [2021, 0]
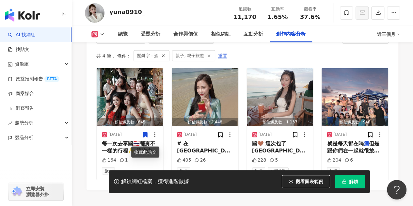
click at [140, 156] on div "收藏此貼文" at bounding box center [145, 152] width 28 height 11
click at [125, 154] on span "每一次去泰國🇹🇭都有不一樣的行程✨ 這次去很美的" at bounding box center [130, 150] width 56 height 21
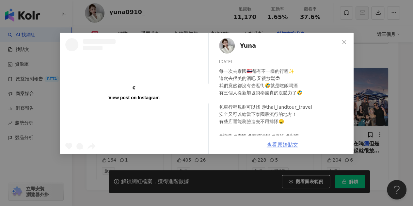
click at [273, 147] on link "查看原始貼文" at bounding box center [282, 145] width 31 height 6
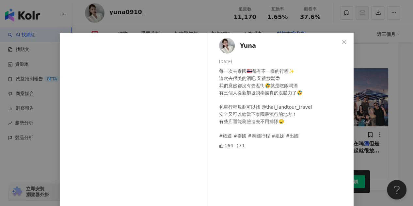
click at [401, 69] on div "Yuna 2025/7/11 每一次去泰國🇹🇭都有不一樣的行程✨ 這次去很美的酒吧 又很放鬆😎 我們竟然都沒有去逛街🤣就是吃飯喝酒 有三個人從新加坡飛泰國真的…" at bounding box center [206, 103] width 413 height 206
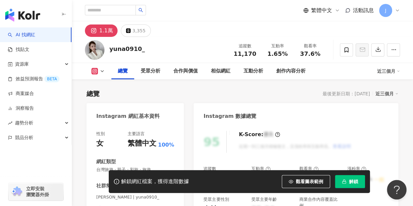
scroll to position [98, 0]
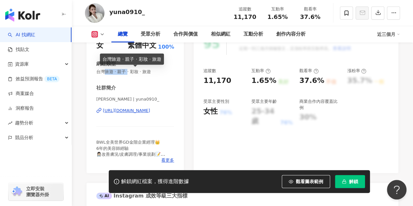
drag, startPoint x: 104, startPoint y: 72, endPoint x: 128, endPoint y: 73, distance: 24.5
click at [128, 73] on span "台灣旅遊 · 親子 · 彩妝 · 旅遊" at bounding box center [135, 72] width 78 height 6
copy span "旅遊 · 親子"
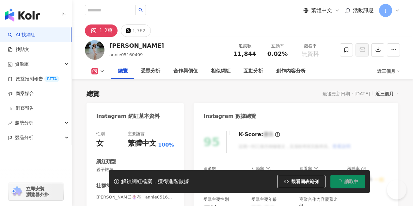
scroll to position [98, 0]
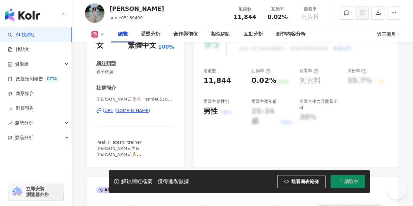
click at [150, 112] on div "https://www.instagram.com/annie05160409/" at bounding box center [126, 111] width 47 height 6
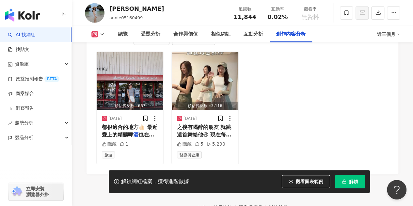
scroll to position [2047, 0]
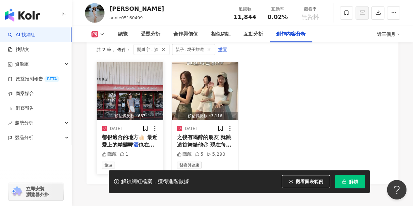
click at [138, 142] on span "也在這 隔天都不太宿醉很讚😆 老了真" at bounding box center [128, 152] width 53 height 21
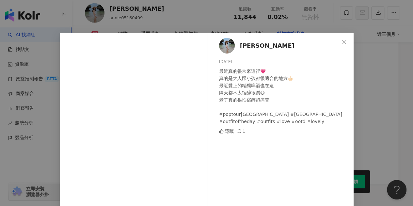
click at [393, 62] on div "Annie 布 2025/4/30 最近真的很常來這裡💗 真的是大人跟小孩都很適合的地方👍🏻 最近愛上的精釀啤酒也在這 隔天都不太宿醉很讚😆 老了真的很怕宿醉…" at bounding box center [206, 103] width 413 height 206
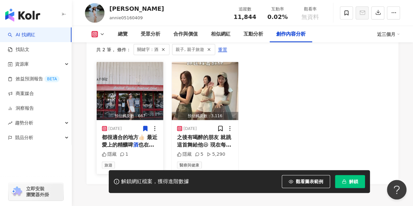
click at [145, 142] on span "也在這 隔天都不太宿醉很讚😆 老了真" at bounding box center [128, 152] width 53 height 21
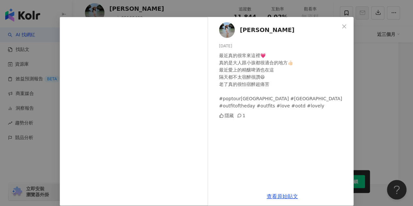
scroll to position [23, 0]
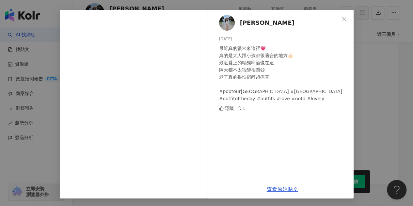
click at [276, 193] on div "查看原始貼文" at bounding box center [282, 189] width 142 height 19
click at [278, 189] on link "查看原始貼文" at bounding box center [282, 189] width 31 height 6
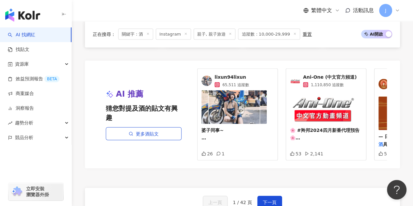
scroll to position [701, 0]
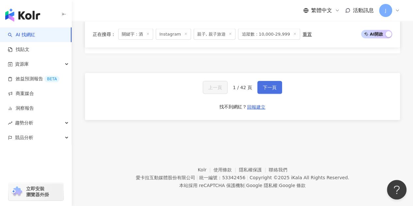
click at [266, 90] on span "下一頁" at bounding box center [270, 87] width 14 height 5
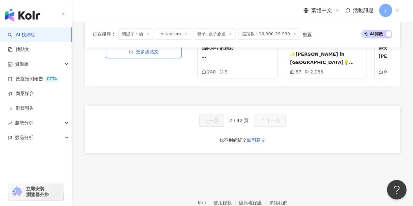
scroll to position [580, 0]
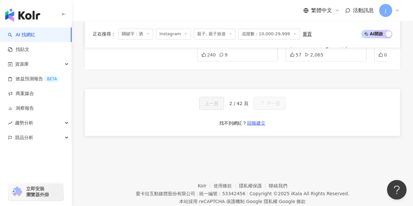
click at [266, 104] on span "下一頁" at bounding box center [273, 103] width 14 height 5
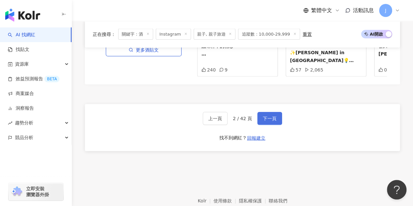
click at [266, 116] on span "下一頁" at bounding box center [270, 118] width 14 height 5
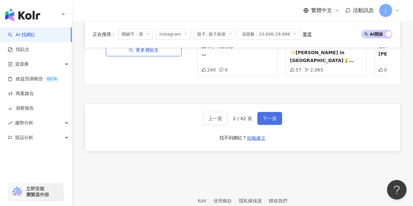
click at [266, 116] on span "下一頁" at bounding box center [270, 118] width 14 height 5
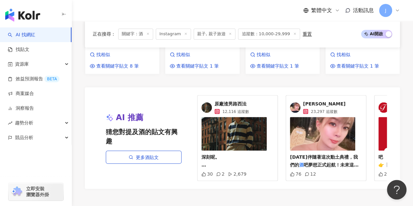
scroll to position [677, 0]
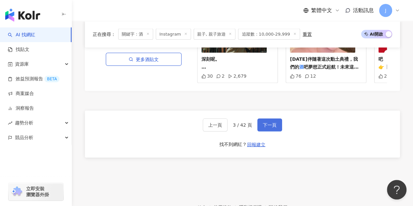
click at [261, 119] on button "下一頁" at bounding box center [269, 125] width 25 height 13
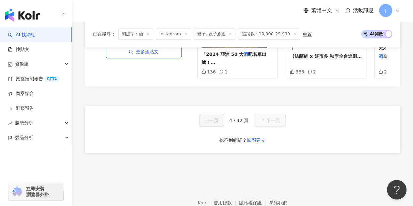
scroll to position [586, 0]
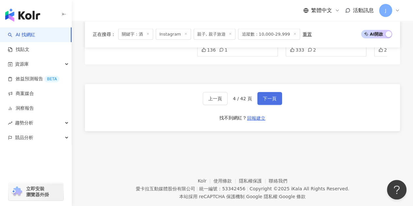
click at [267, 101] on span "下一頁" at bounding box center [270, 98] width 14 height 5
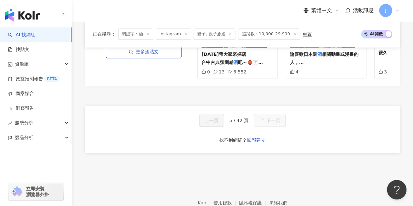
scroll to position [580, 0]
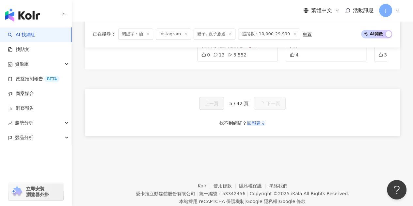
click at [267, 101] on button "下一頁" at bounding box center [270, 103] width 32 height 13
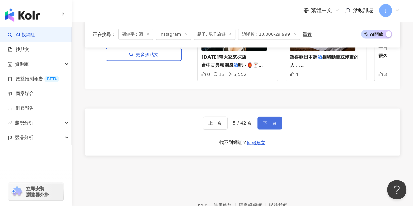
click at [267, 121] on span "下一頁" at bounding box center [270, 123] width 14 height 5
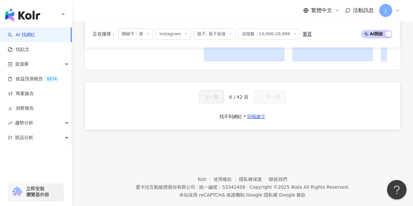
scroll to position [580, 0]
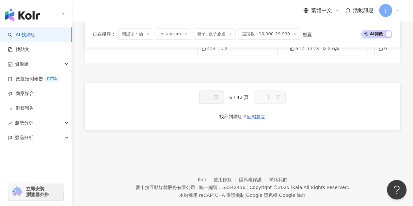
click at [267, 100] on span "下一頁" at bounding box center [273, 96] width 14 height 5
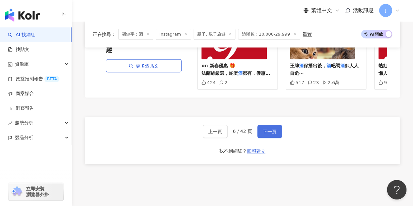
click at [267, 129] on span "下一頁" at bounding box center [270, 131] width 14 height 5
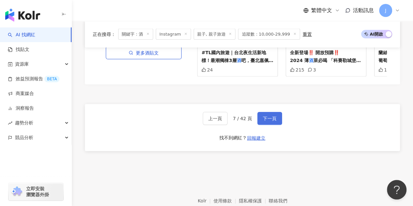
click at [268, 116] on span "下一頁" at bounding box center [270, 118] width 14 height 5
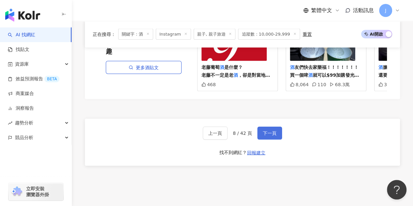
click at [272, 131] on span "下一頁" at bounding box center [270, 133] width 14 height 5
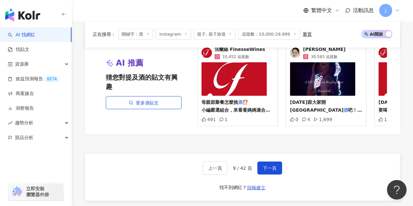
scroll to position [602, 0]
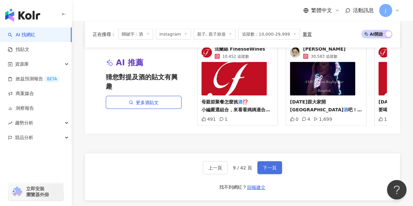
drag, startPoint x: 276, startPoint y: 165, endPoint x: 280, endPoint y: 165, distance: 3.9
click at [276, 165] on button "下一頁" at bounding box center [269, 167] width 25 height 13
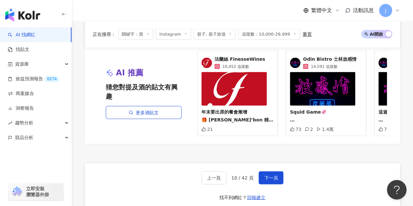
scroll to position [612, 0]
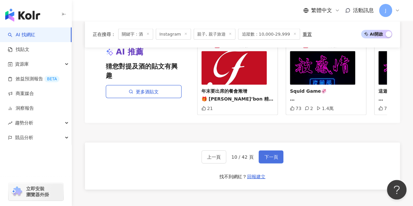
click at [268, 159] on span "下一頁" at bounding box center [271, 156] width 14 height 5
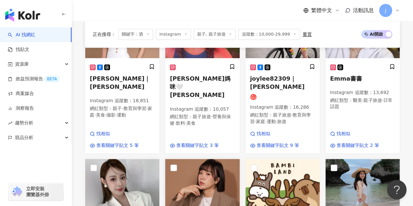
scroll to position [180, 0]
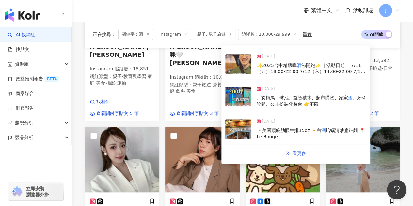
drag, startPoint x: 291, startPoint y: 70, endPoint x: 287, endPoint y: 152, distance: 82.4
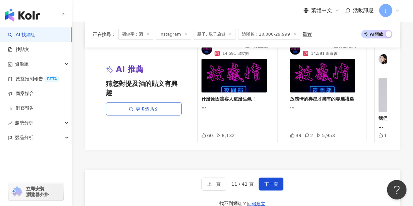
scroll to position [669, 0]
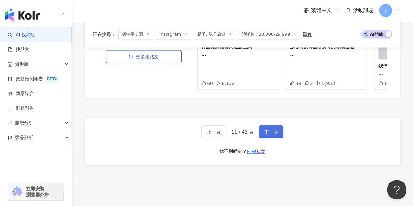
click at [273, 129] on span "下一頁" at bounding box center [271, 131] width 14 height 5
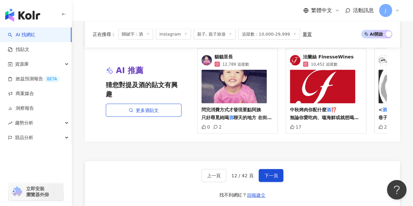
scroll to position [671, 0]
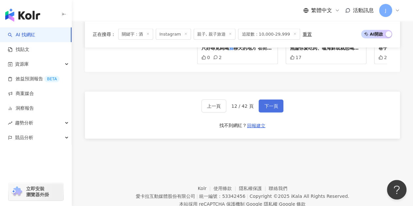
click at [268, 101] on button "下一頁" at bounding box center [271, 106] width 25 height 13
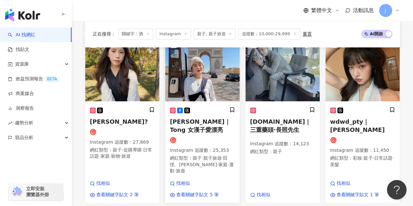
scroll to position [288, 0]
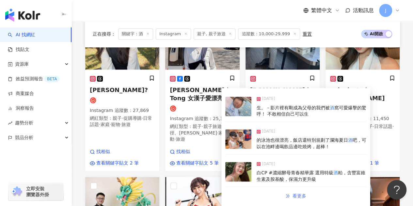
drag, startPoint x: 243, startPoint y: 141, endPoint x: 297, endPoint y: 196, distance: 76.9
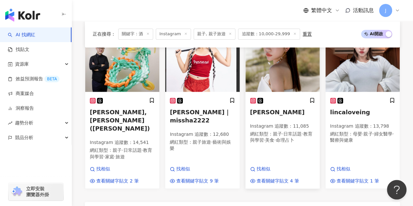
scroll to position [582, 0]
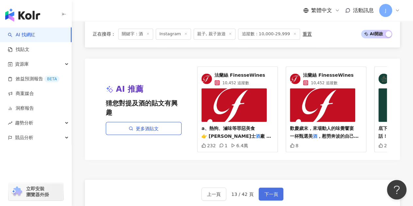
click at [265, 195] on span "下一頁" at bounding box center [271, 193] width 14 height 5
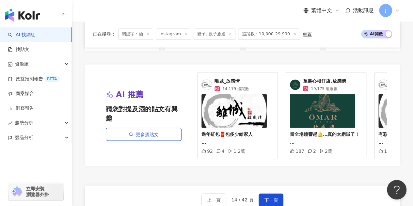
scroll to position [649, 0]
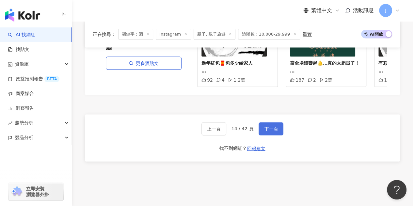
click at [274, 132] on span "下一頁" at bounding box center [271, 128] width 14 height 5
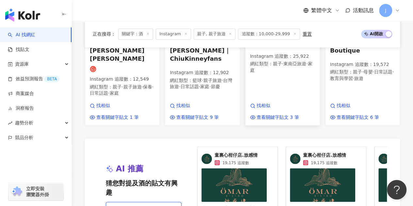
scroll to position [685, 0]
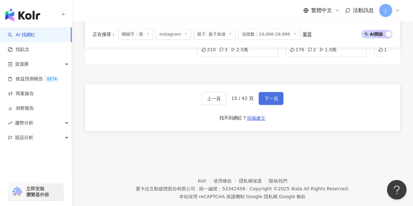
click at [274, 96] on span "下一頁" at bounding box center [271, 98] width 14 height 5
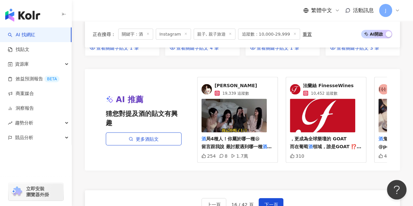
scroll to position [0, 68]
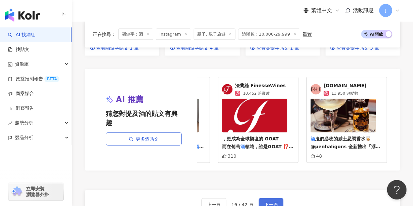
click at [278, 198] on button "下一頁" at bounding box center [271, 204] width 25 height 13
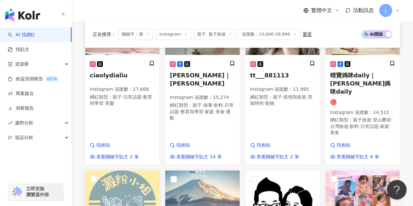
scroll to position [212, 0]
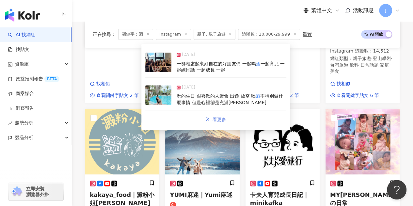
drag, startPoint x: 128, startPoint y: 87, endPoint x: 213, endPoint y: 116, distance: 89.1
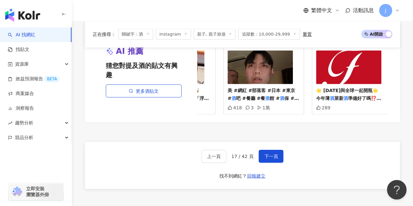
scroll to position [637, 0]
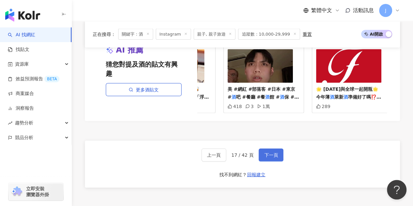
click at [262, 151] on button "下一頁" at bounding box center [271, 155] width 25 height 13
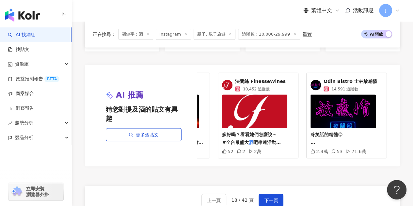
scroll to position [700, 0]
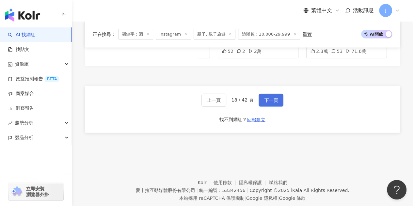
click at [270, 98] on span "下一頁" at bounding box center [271, 100] width 14 height 5
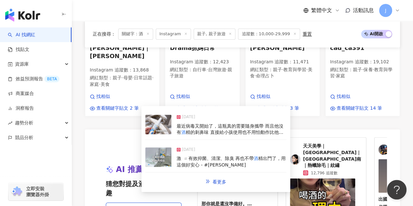
scroll to position [702, 0]
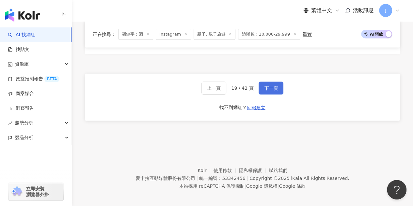
click at [267, 86] on span "下一頁" at bounding box center [271, 88] width 14 height 5
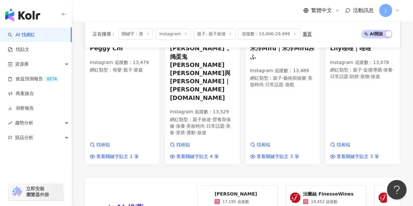
scroll to position [639, 0]
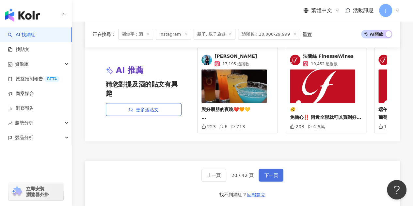
click at [273, 173] on span "下一頁" at bounding box center [271, 175] width 14 height 5
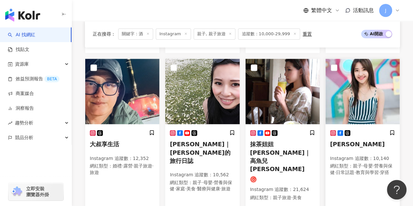
scroll to position [589, 0]
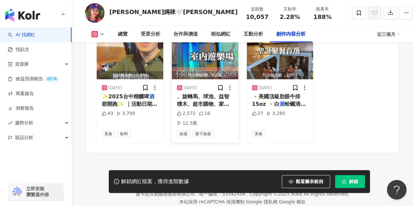
scroll to position [2100, 0]
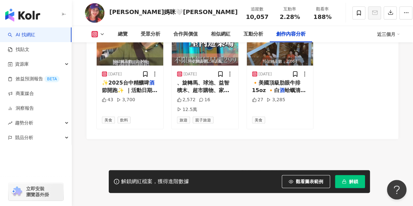
drag, startPoint x: 133, startPoint y: 89, endPoint x: 122, endPoint y: 135, distance: 46.7
click at [122, 139] on footer "Kolr 使用條款 隱私權保護 聯絡我們 愛[PERSON_NAME]互動媒體股份有限公司 | 統一編號：53342456 | Copyright © 202…" at bounding box center [242, 175] width 341 height 72
click at [137, 94] on span "節開跑✨ ｜活動日期｜ 7/11（五）18:00-22:00 7/12（六）14:00-22:00 7/13（日）14:00-19:30 ｜活動地點｜ [GE…" at bounding box center [136, 130] width 69 height 87
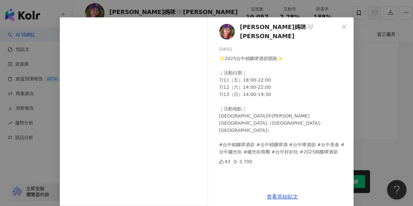
scroll to position [23, 0]
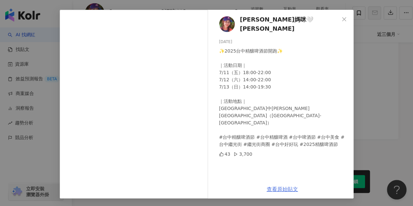
click at [280, 189] on link "查看原始貼文" at bounding box center [282, 189] width 31 height 6
click at [370, 130] on div "[PERSON_NAME]媽咪🤍[PERSON_NAME] [DATE] ✨2025台中精釀啤酒節開跑✨ ｜活動日期｜ 7/11（五）18:00-22:00 …" at bounding box center [206, 103] width 413 height 206
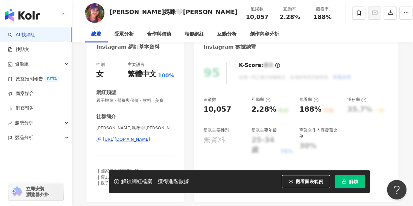
scroll to position [98, 0]
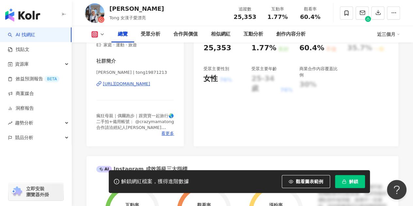
drag, startPoint x: 163, startPoint y: 86, endPoint x: 177, endPoint y: 92, distance: 15.5
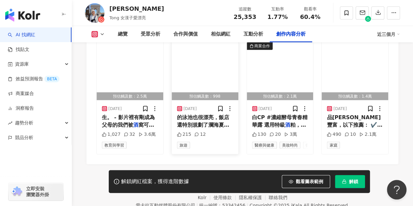
scroll to position [2079, 0]
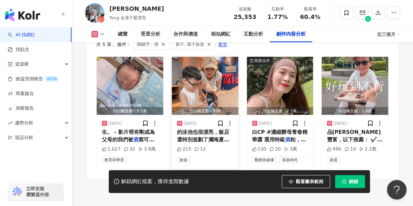
click at [220, 129] on span "的泳池也很漂亮，飯店還特別規劃了瀾海夏日" at bounding box center [203, 135] width 52 height 13
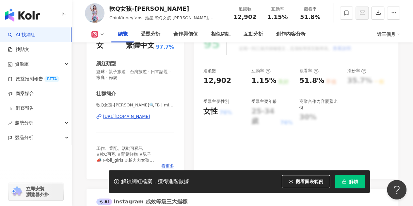
drag, startPoint x: 154, startPoint y: 117, endPoint x: 187, endPoint y: 126, distance: 34.5
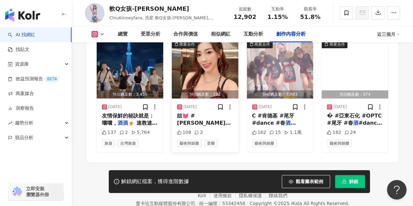
scroll to position [2045, 0]
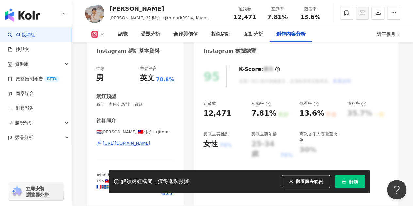
scroll to position [2089, 0]
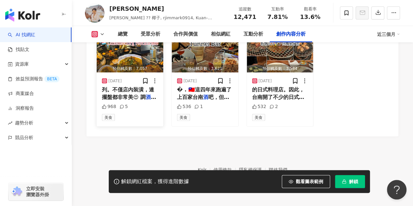
drag, startPoint x: 129, startPoint y: 89, endPoint x: 126, endPoint y: 99, distance: 10.1
click at [126, 99] on div "2025/6/30 列。不僅店內裝潢，連擺盤都非常美😍 調 酒 也很優秀！很推！餐點是我目前在歐洲吃過 968 5 美食" at bounding box center [130, 99] width 67 height 54
click at [132, 94] on span "列。不僅店內裝潢，連擺盤都非常美😍 調" at bounding box center [128, 93] width 52 height 13
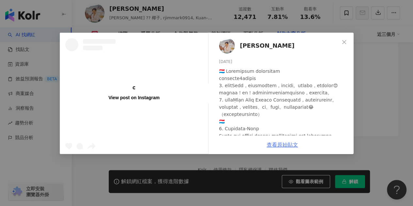
click at [277, 145] on link "查看原始貼文" at bounding box center [282, 145] width 31 height 6
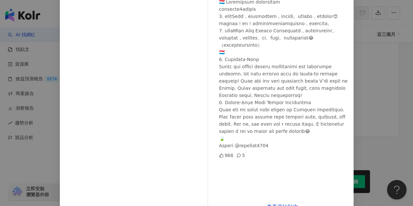
scroll to position [87, 0]
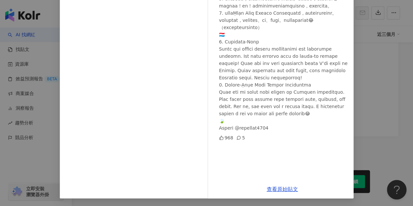
click at [370, 81] on div "Jim Kuan-Chih Huang 2025/6/30 968 5 查看原始貼文" at bounding box center [206, 103] width 413 height 206
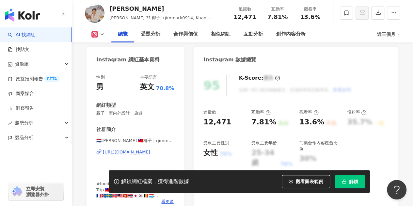
scroll to position [65, 0]
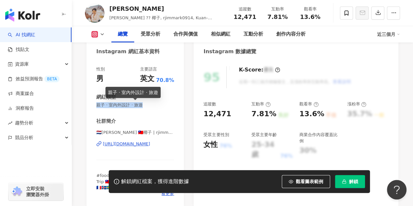
drag, startPoint x: 96, startPoint y: 105, endPoint x: 145, endPoint y: 107, distance: 48.7
click at [145, 107] on div "性別 男 主要語言 英文 70.8% 網紅類型 親子 · 室內外設計 · 旅遊 社群簡介 🇳🇱Jim 🇹🇼椰子 | rjimmark0914 https://…" at bounding box center [135, 133] width 97 height 147
copy span "親子 · 室內外設計 · 旅遊"
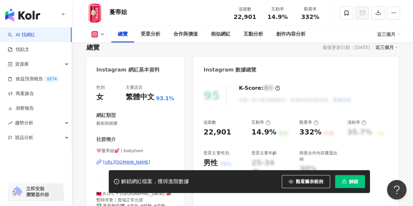
scroll to position [163, 0]
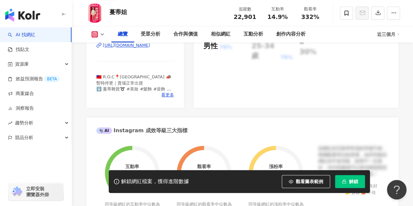
click at [150, 46] on div "[URL][DOMAIN_NAME]" at bounding box center [126, 45] width 47 height 6
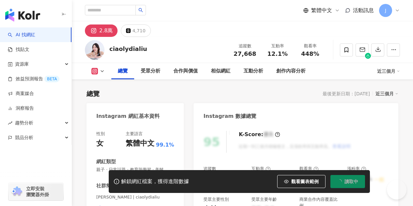
click at [125, 206] on div "[URL][DOMAIN_NAME]" at bounding box center [126, 209] width 47 height 6
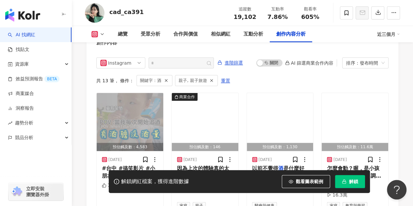
scroll to position [2051, 0]
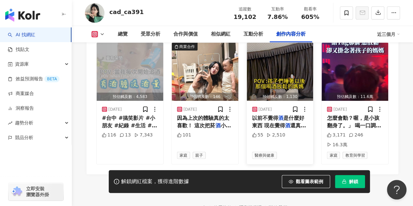
drag, startPoint x: 287, startPoint y: 125, endPoint x: 267, endPoint y: 121, distance: 21.1
click at [267, 121] on span "是什麼好東西 現在覺得" at bounding box center [278, 121] width 52 height 13
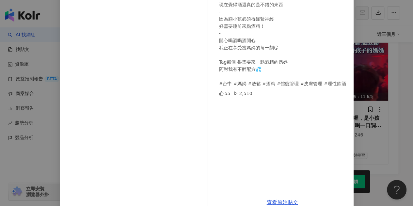
scroll to position [87, 0]
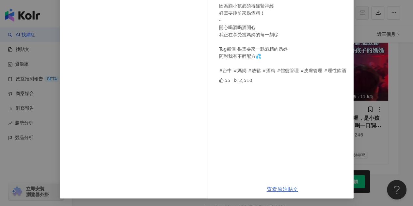
click at [268, 189] on link "查看原始貼文" at bounding box center [282, 189] width 31 height 6
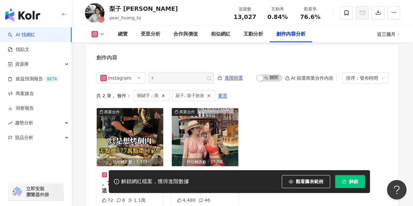
scroll to position [2057, 0]
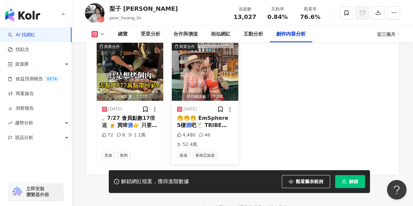
click at [216, 124] on span "吧🍸 TRIBE [GEOGRAPHIC_DATA]" at bounding box center [207, 128] width 61 height 13
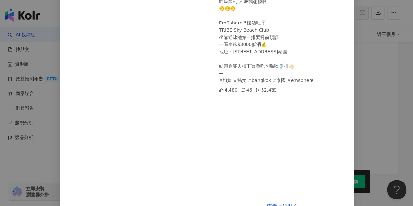
scroll to position [87, 0]
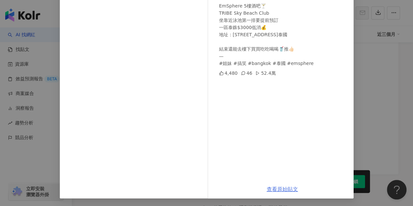
click at [276, 187] on link "查看原始貼文" at bounding box center [282, 189] width 31 height 6
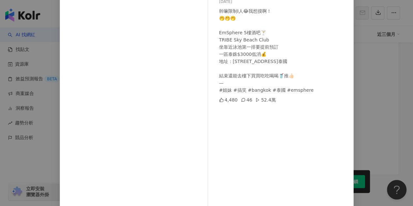
scroll to position [22, 0]
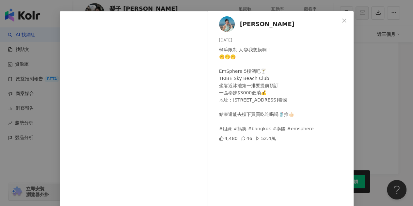
click at [369, 68] on div "[PERSON_NAME] [DATE] 幹嘛限制I人😂我想摸啊！ 🤭🤭🤭 EmSphere 5樓酒吧🍸 TRIBE Sky Beach Club 坐靠近泳池…" at bounding box center [206, 103] width 413 height 206
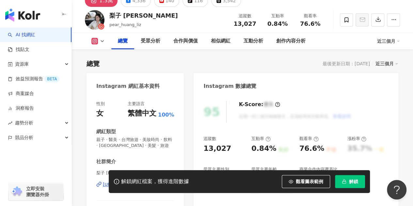
scroll to position [98, 0]
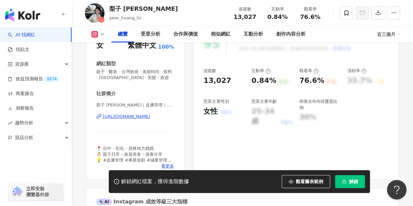
click at [150, 117] on div "[URL][DOMAIN_NAME]" at bounding box center [126, 117] width 47 height 6
